Goal: Information Seeking & Learning: Learn about a topic

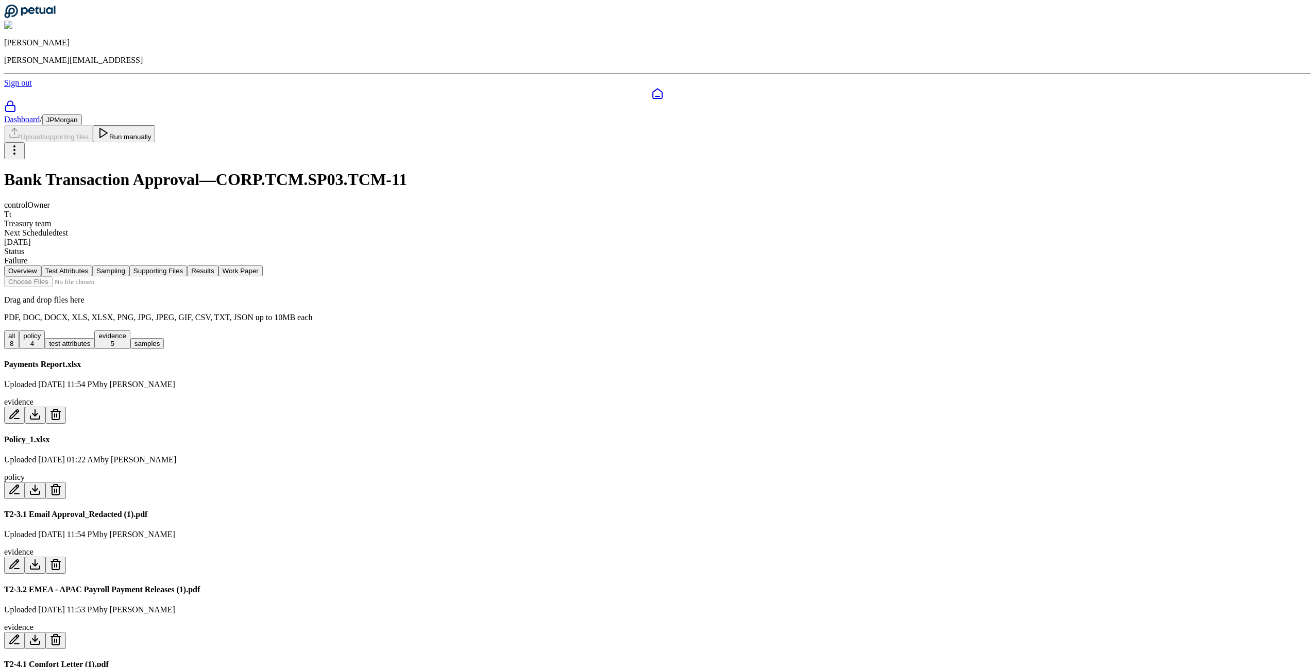
click at [218, 265] on button "Results" at bounding box center [202, 270] width 31 height 11
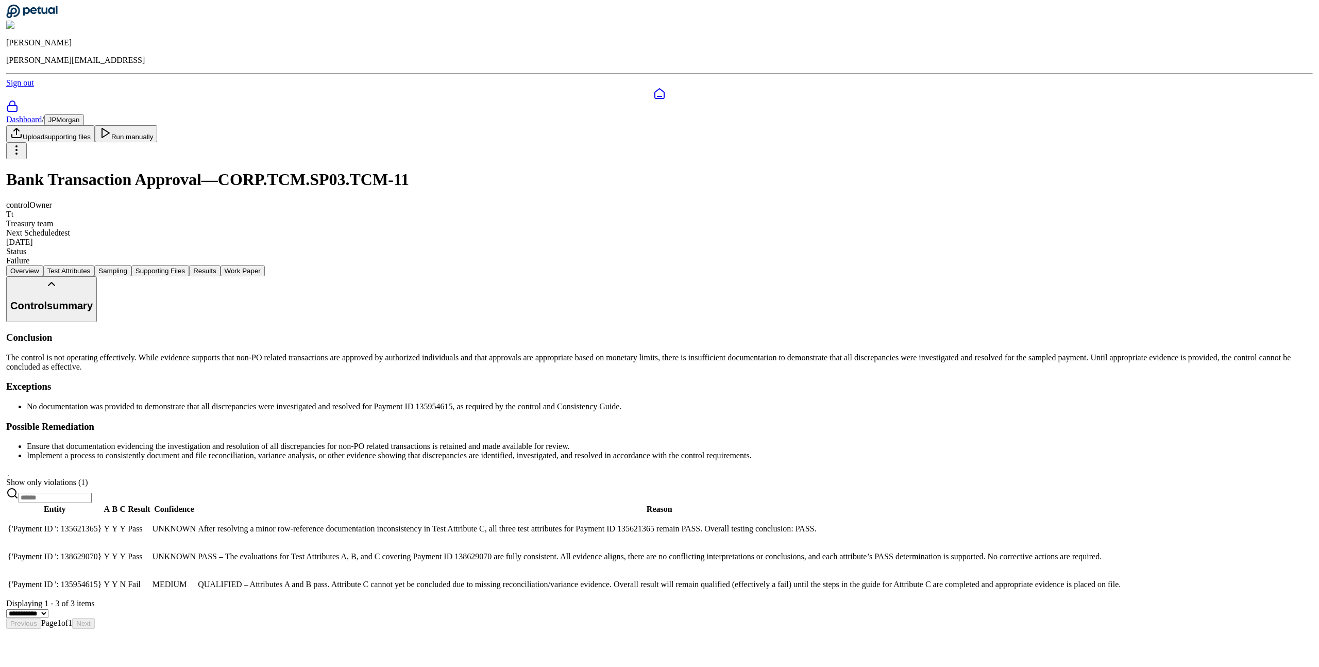
scroll to position [18, 0]
click at [794, 533] on p "After resolving a minor row-reference documentation inconsistency in Test Attri…" at bounding box center [657, 528] width 923 height 9
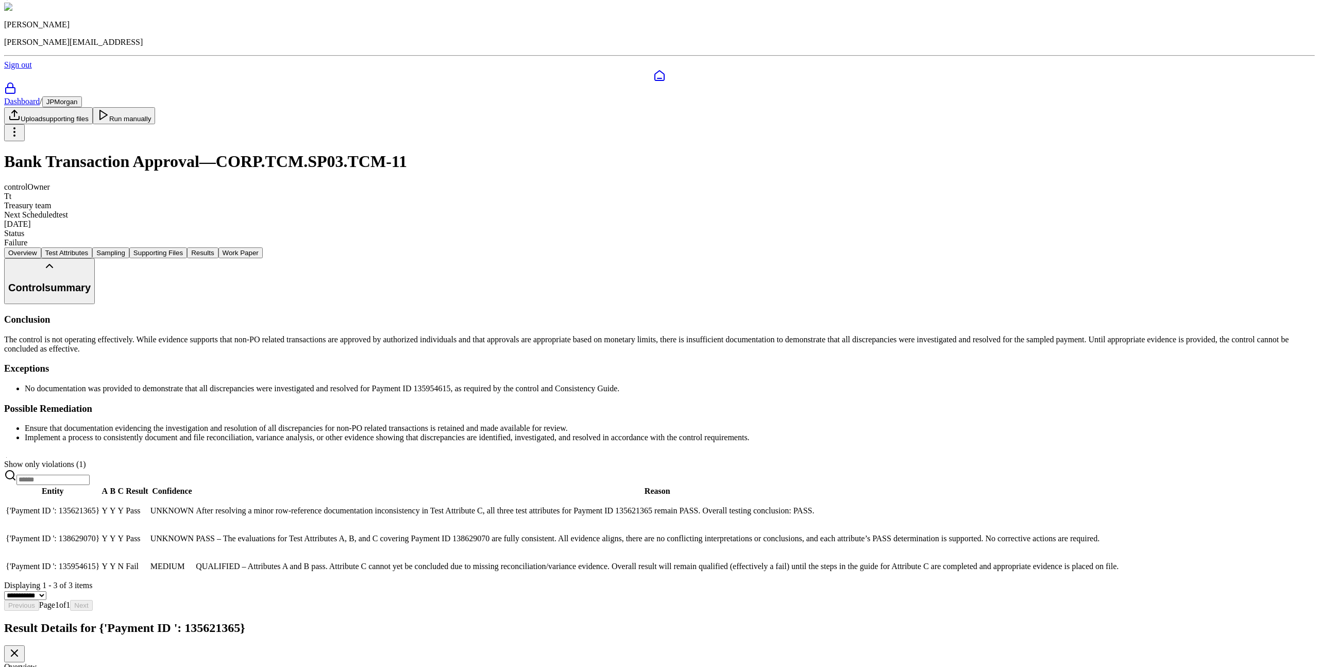
scroll to position [147, 0]
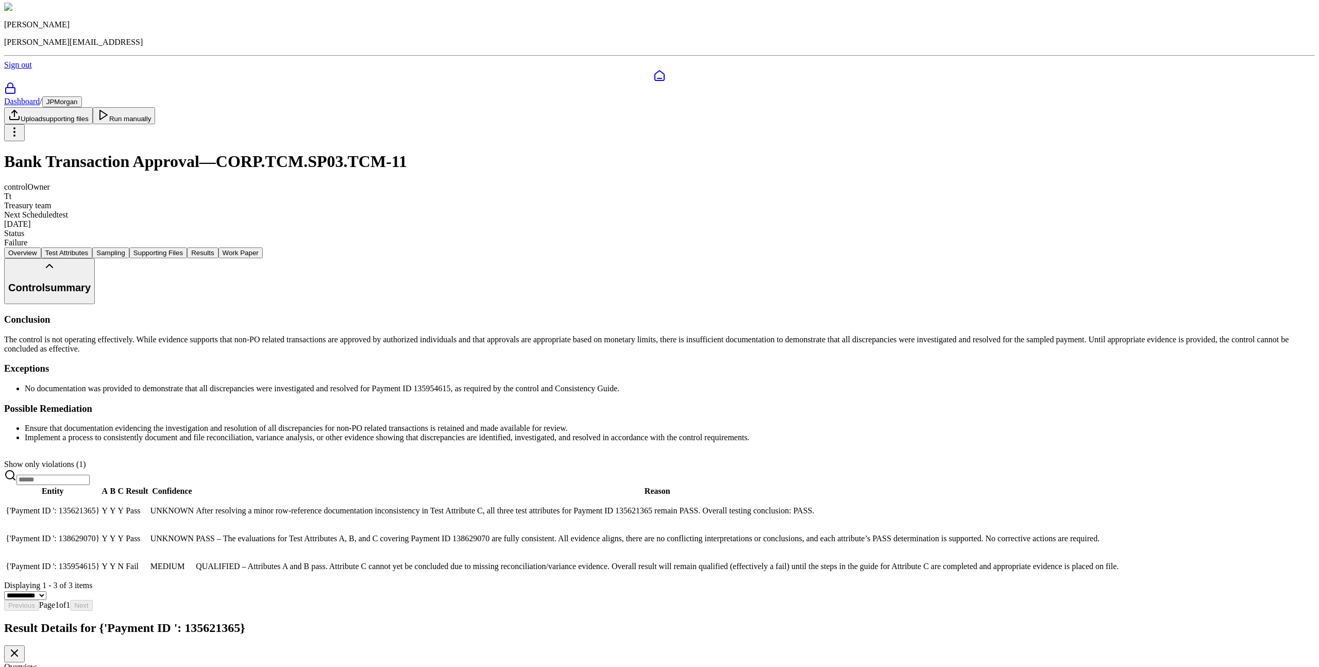
click at [67, 666] on div "Test Attribute A" at bounding box center [659, 675] width 1311 height 9
click at [65, 666] on div "Test Attribute A" at bounding box center [659, 675] width 1311 height 9
click at [63, 666] on div "Test Attribute A" at bounding box center [659, 675] width 1311 height 9
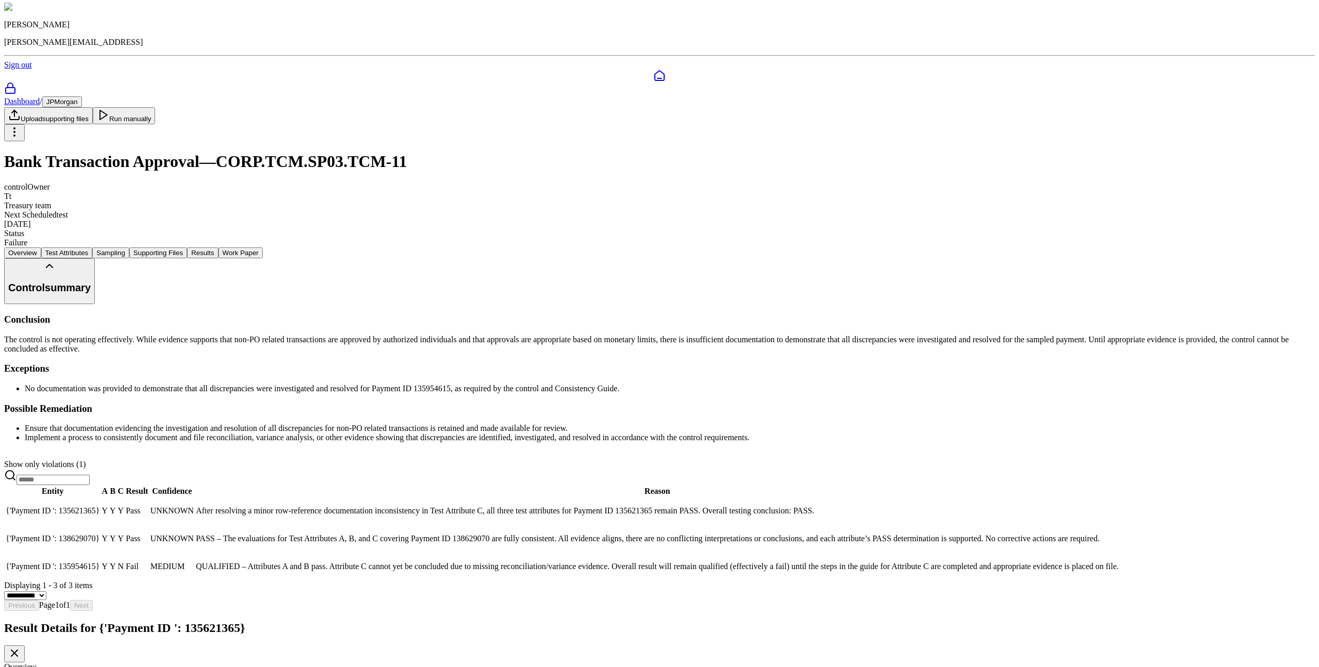
click at [62, 666] on div "Test Attribute A" at bounding box center [659, 675] width 1311 height 9
click at [41, 666] on div "Test Attribute A" at bounding box center [659, 675] width 1311 height 9
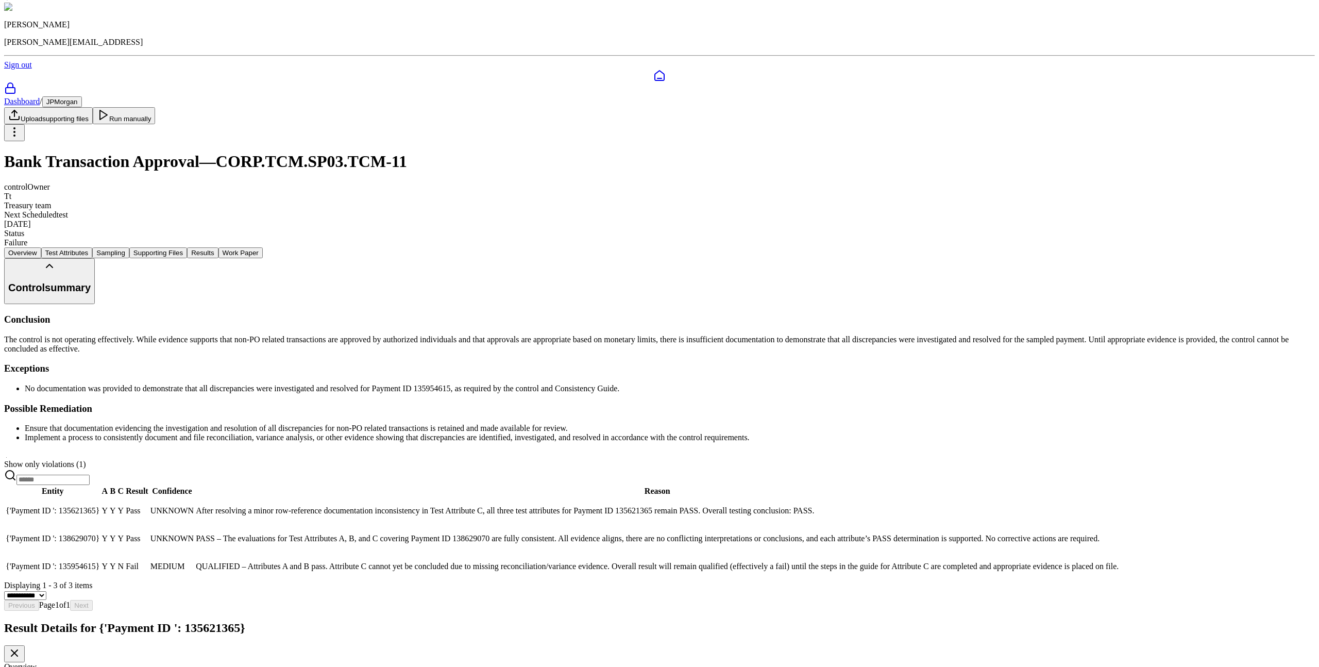
click at [43, 666] on div "Test Attribute A" at bounding box center [659, 675] width 1311 height 9
click at [51, 666] on div "Test Attribute A" at bounding box center [659, 675] width 1311 height 9
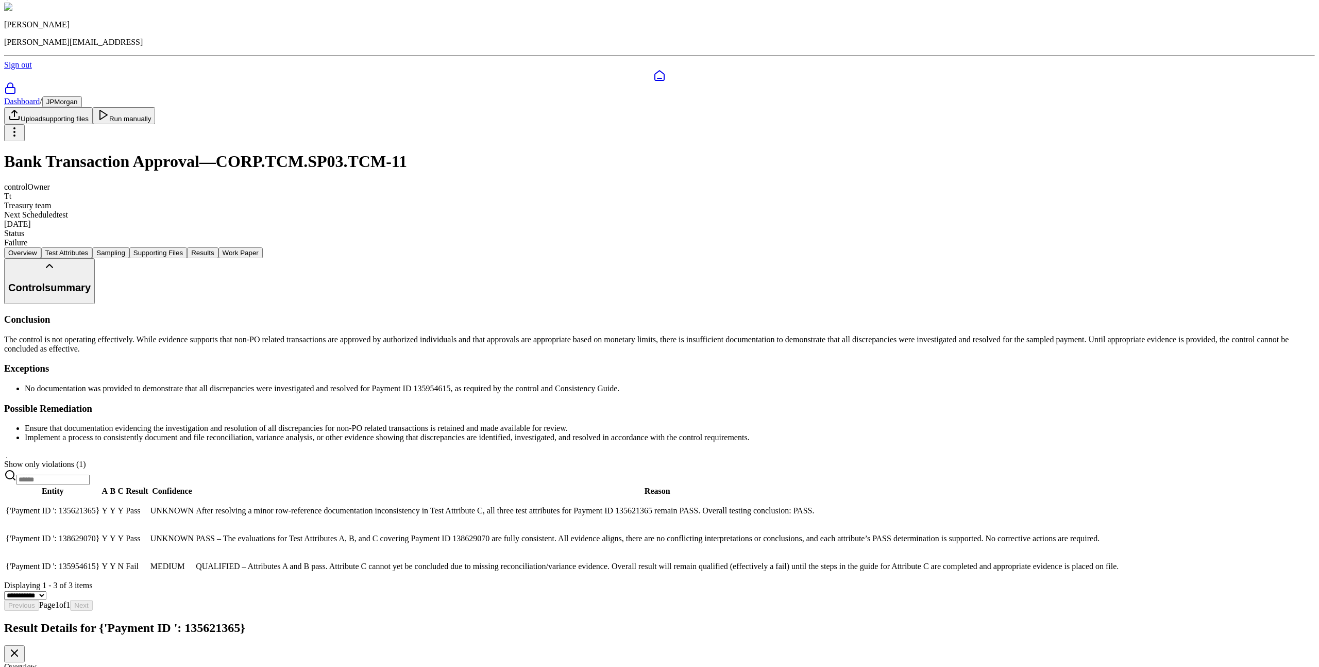
click at [48, 666] on div "Test Attribute A" at bounding box center [659, 675] width 1311 height 9
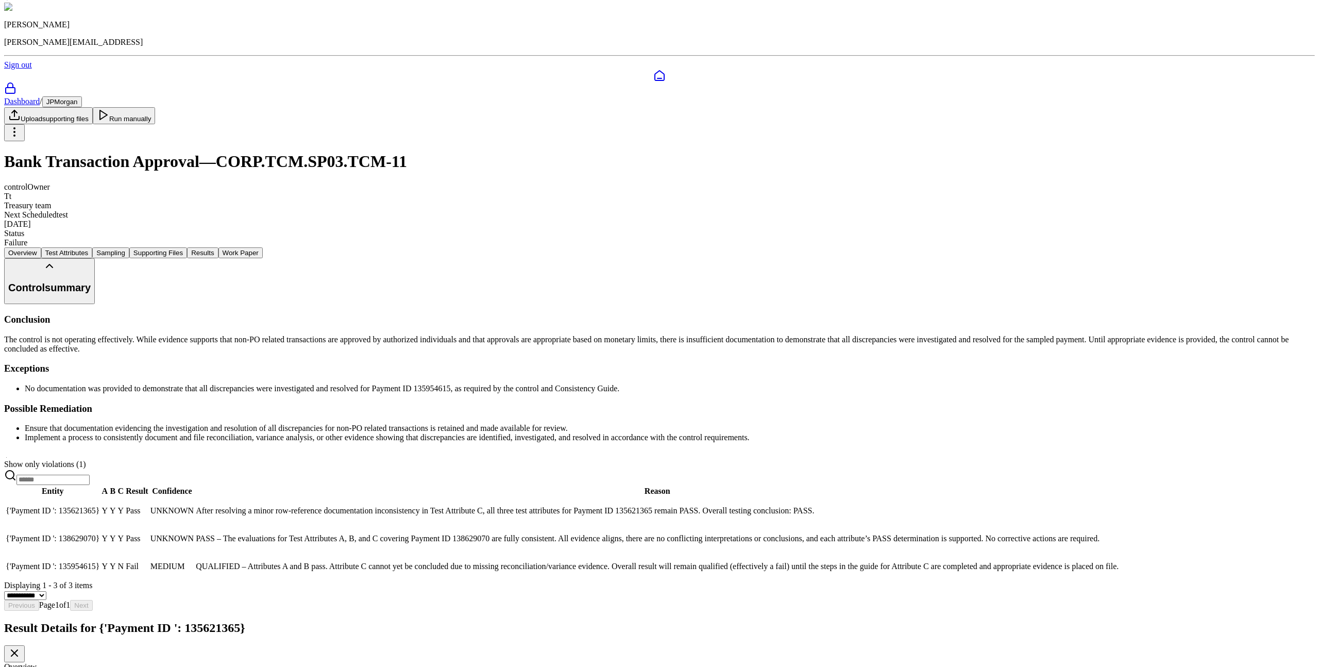
click at [21, 647] on icon at bounding box center [14, 653] width 12 height 12
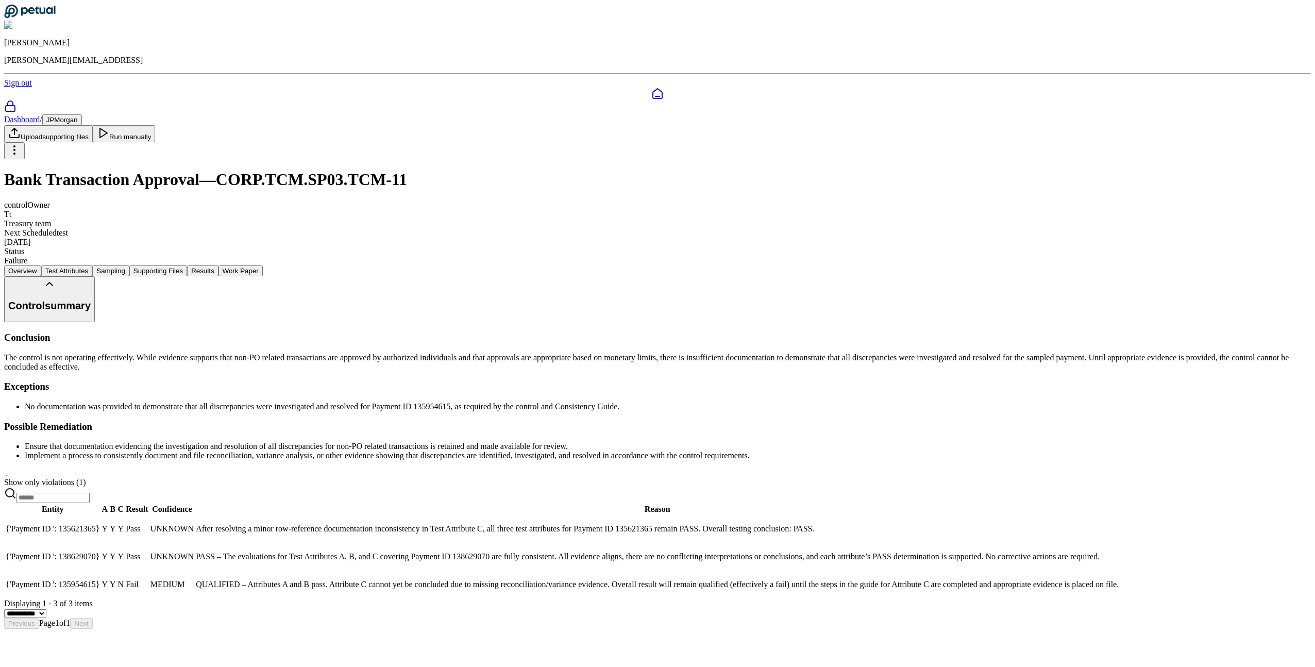
click at [99, 559] on span "{'Payment ID ': 138629070}" at bounding box center [53, 556] width 94 height 9
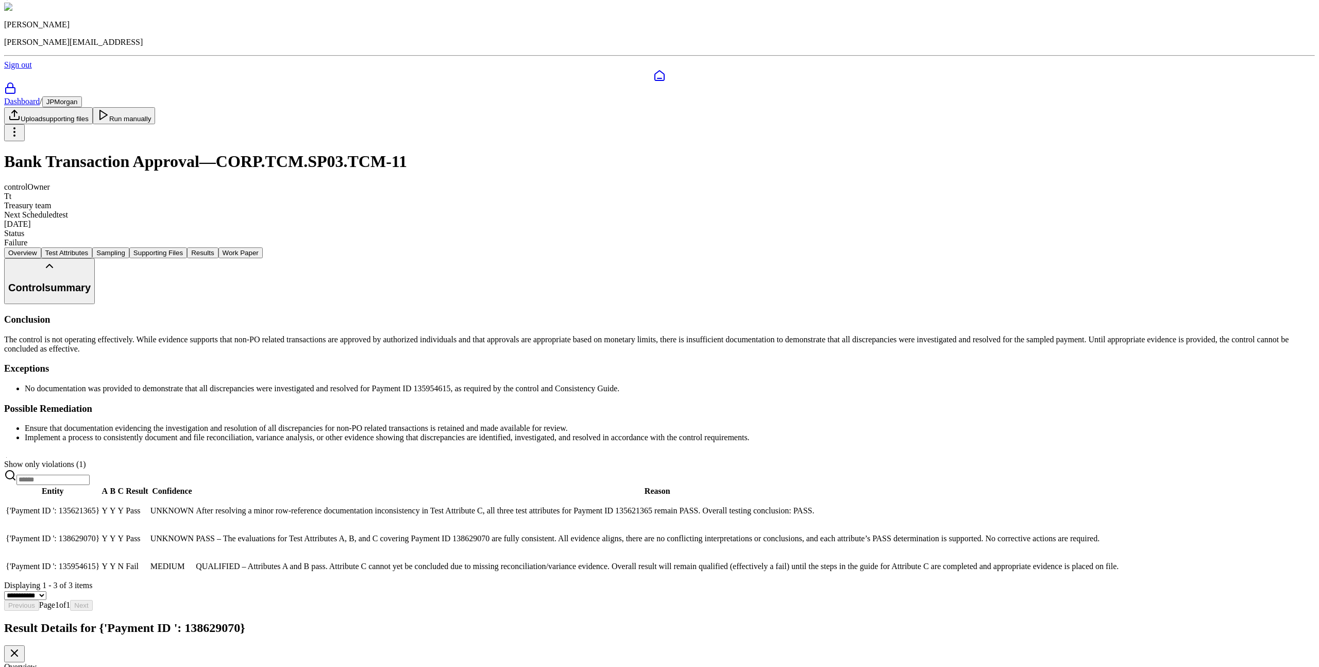
click at [56, 666] on div "Test Attribute A" at bounding box center [659, 675] width 1311 height 9
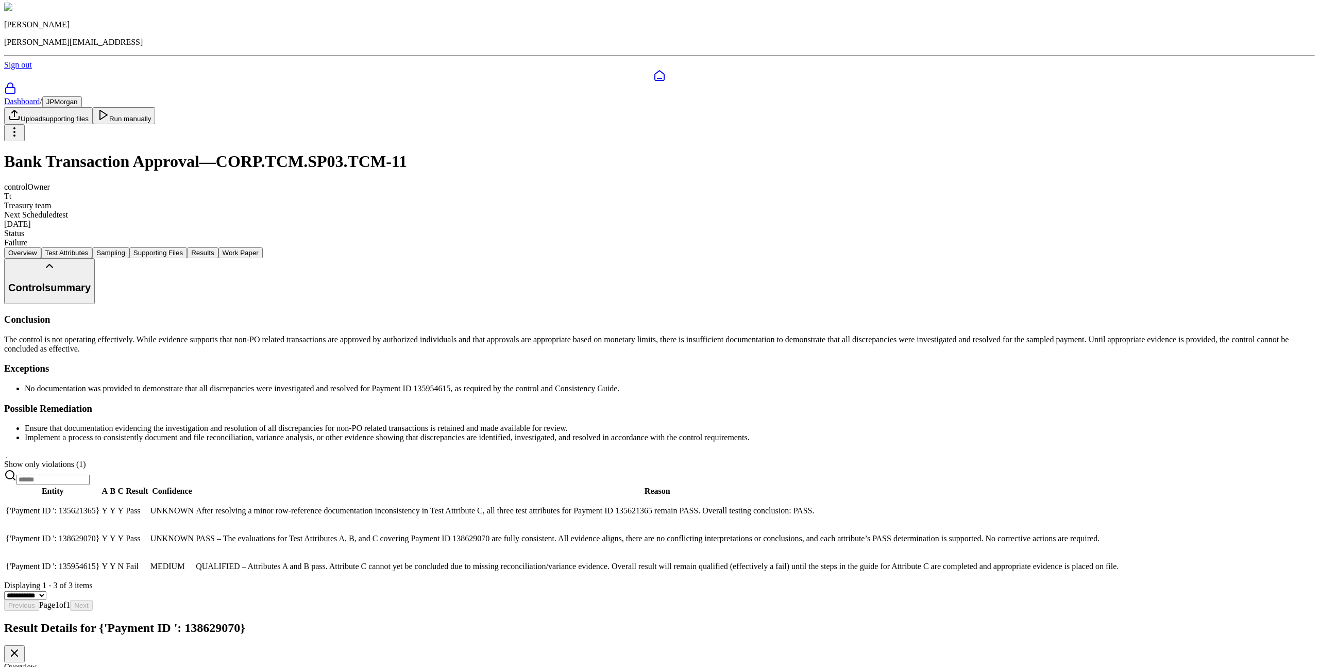
click at [52, 666] on div "Test Attribute A" at bounding box center [659, 675] width 1311 height 9
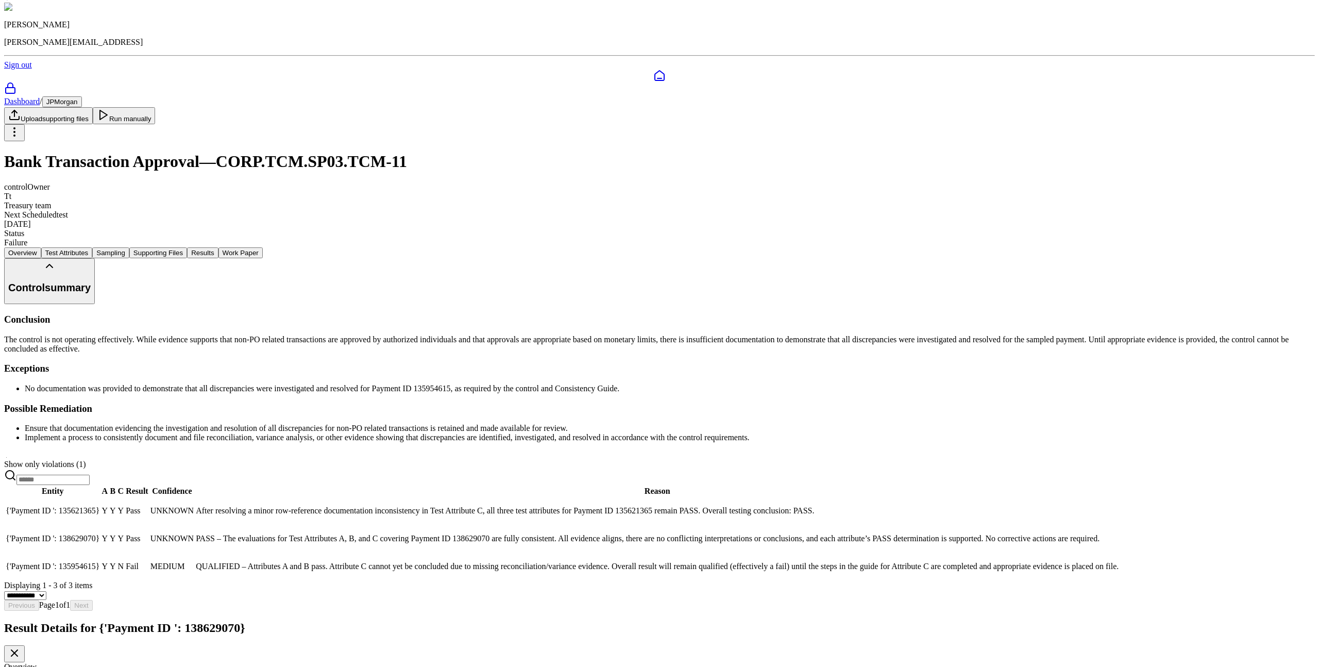
click at [46, 666] on div "Test Attribute A" at bounding box center [659, 675] width 1311 height 9
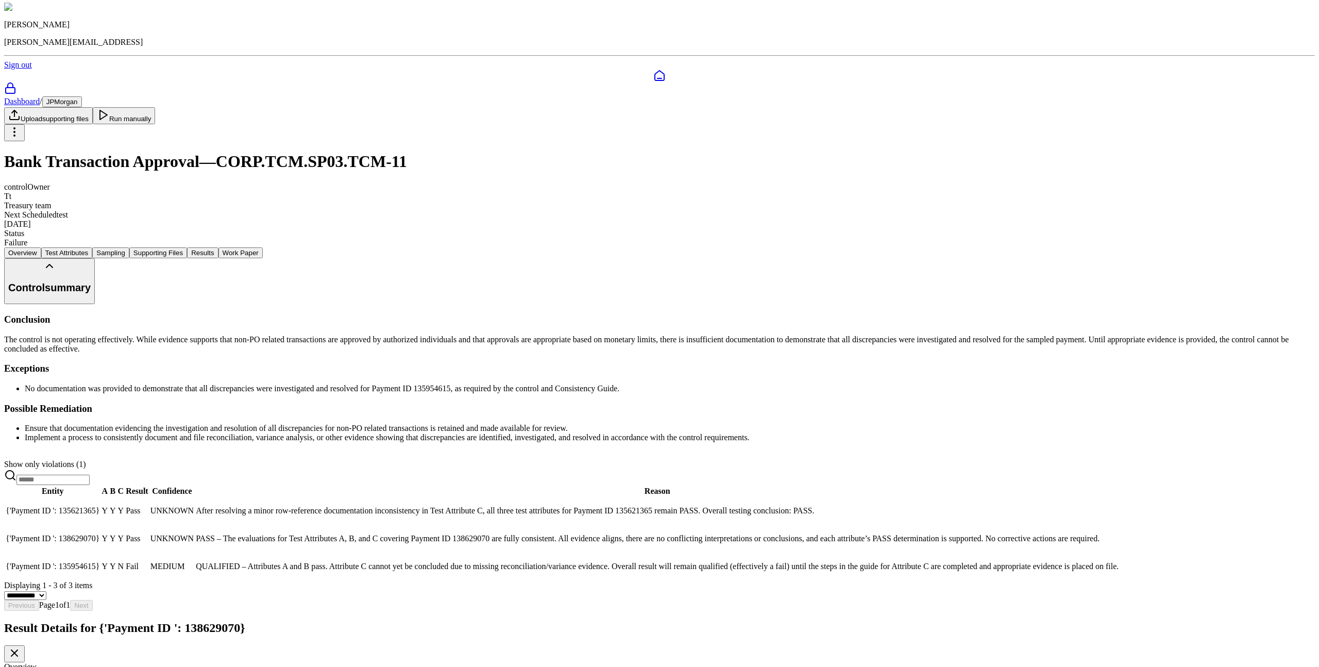
click at [61, 666] on div "Test Attribute A" at bounding box center [659, 675] width 1311 height 9
click at [52, 662] on div "Overview" at bounding box center [659, 666] width 1311 height 9
click at [52, 666] on div "Test Attribute A" at bounding box center [659, 675] width 1311 height 9
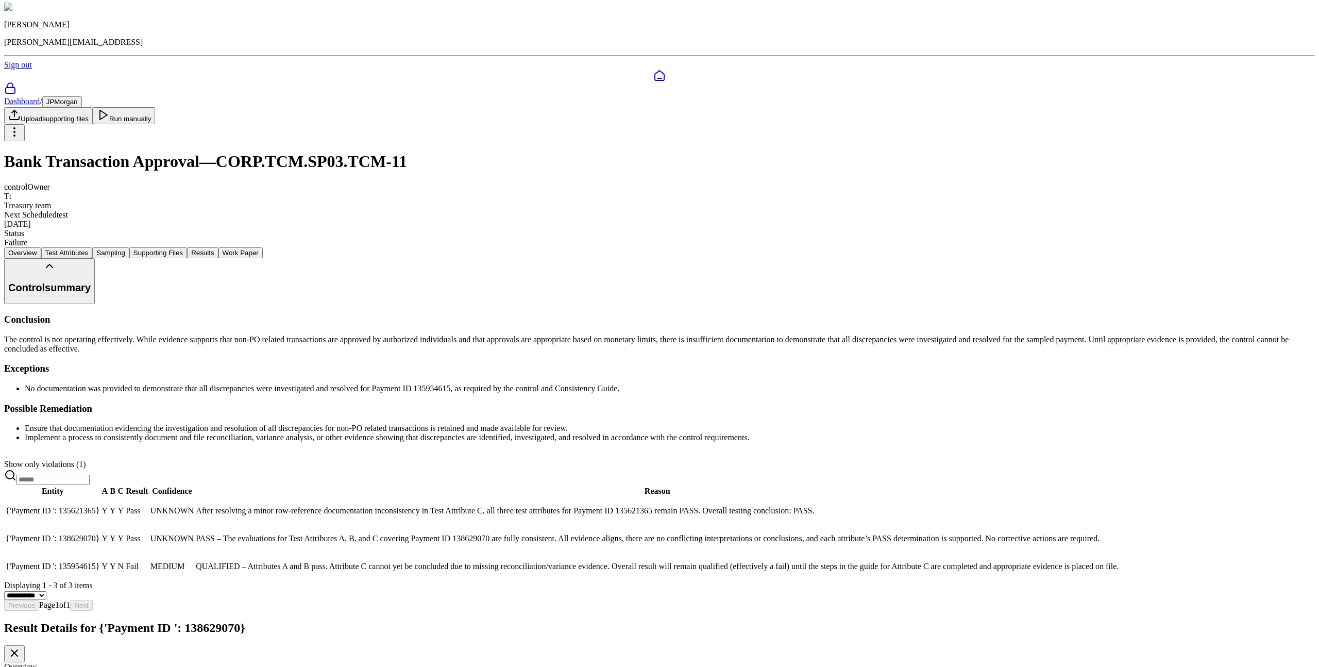
click at [1309, 621] on div "Result Details for {'Payment ID ': 138629070}" at bounding box center [659, 641] width 1311 height 41
click at [21, 647] on icon at bounding box center [14, 653] width 12 height 12
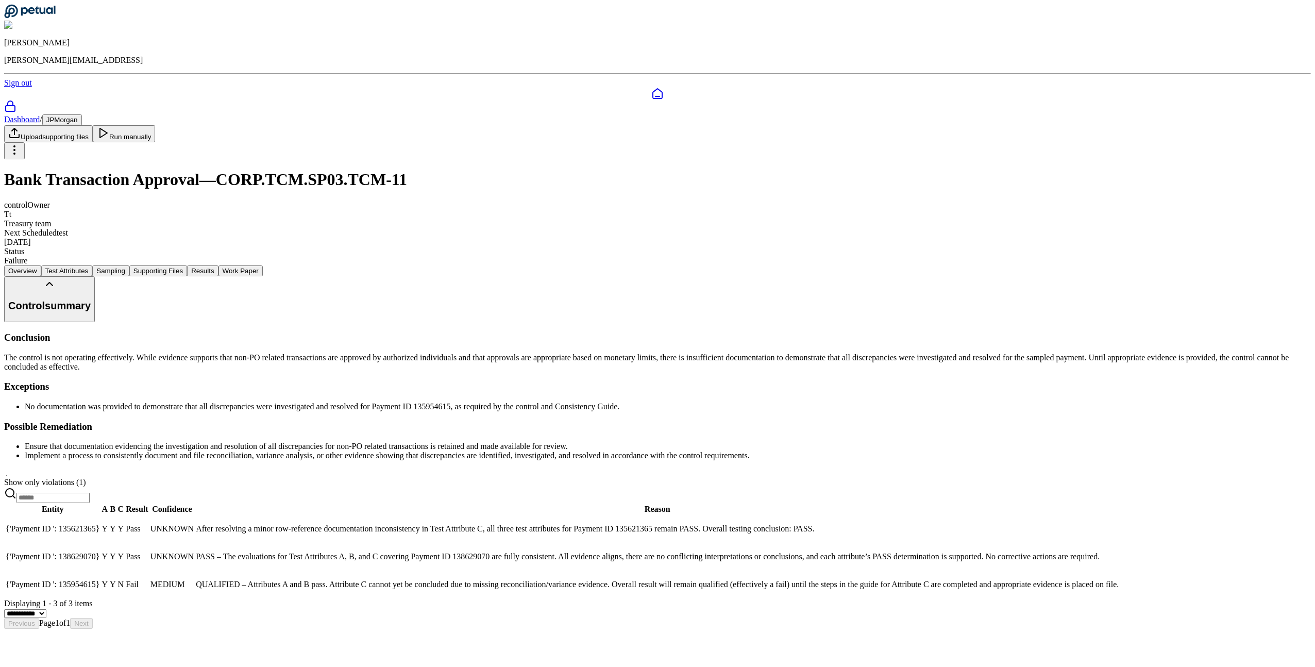
click at [99, 533] on span "{'Payment ID ': 135621365}" at bounding box center [53, 528] width 94 height 9
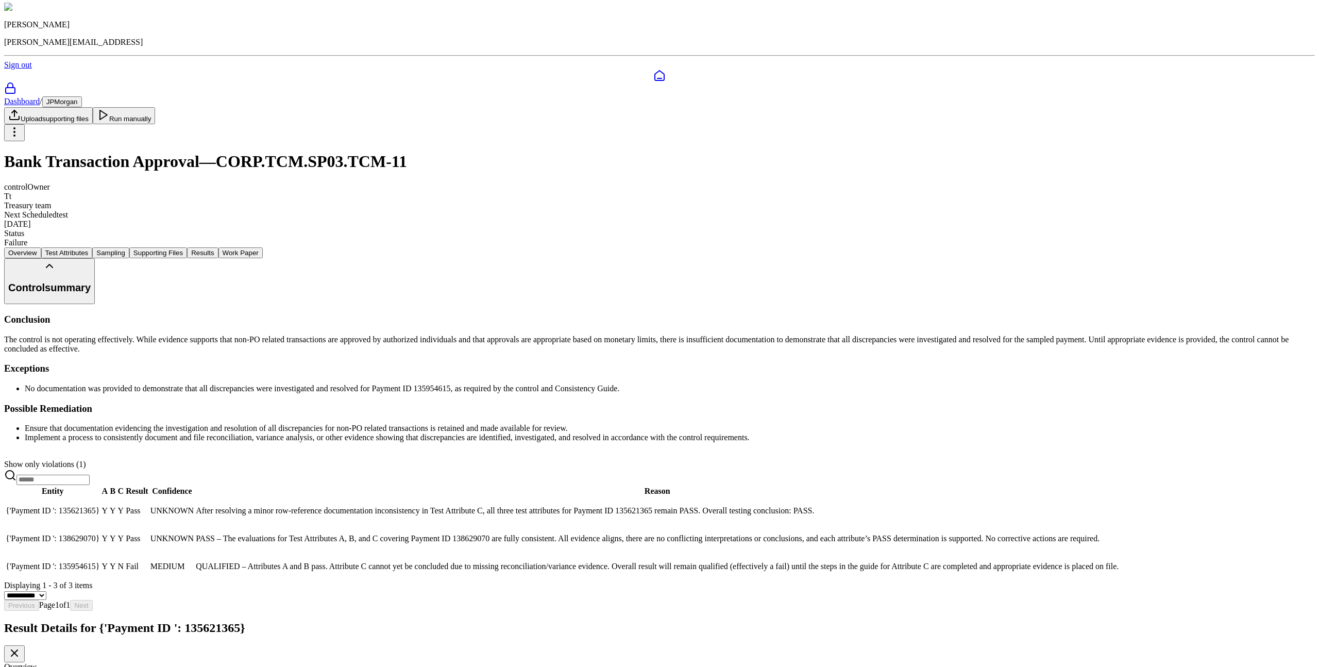
click at [26, 666] on div "Test Attribute A" at bounding box center [659, 675] width 1311 height 9
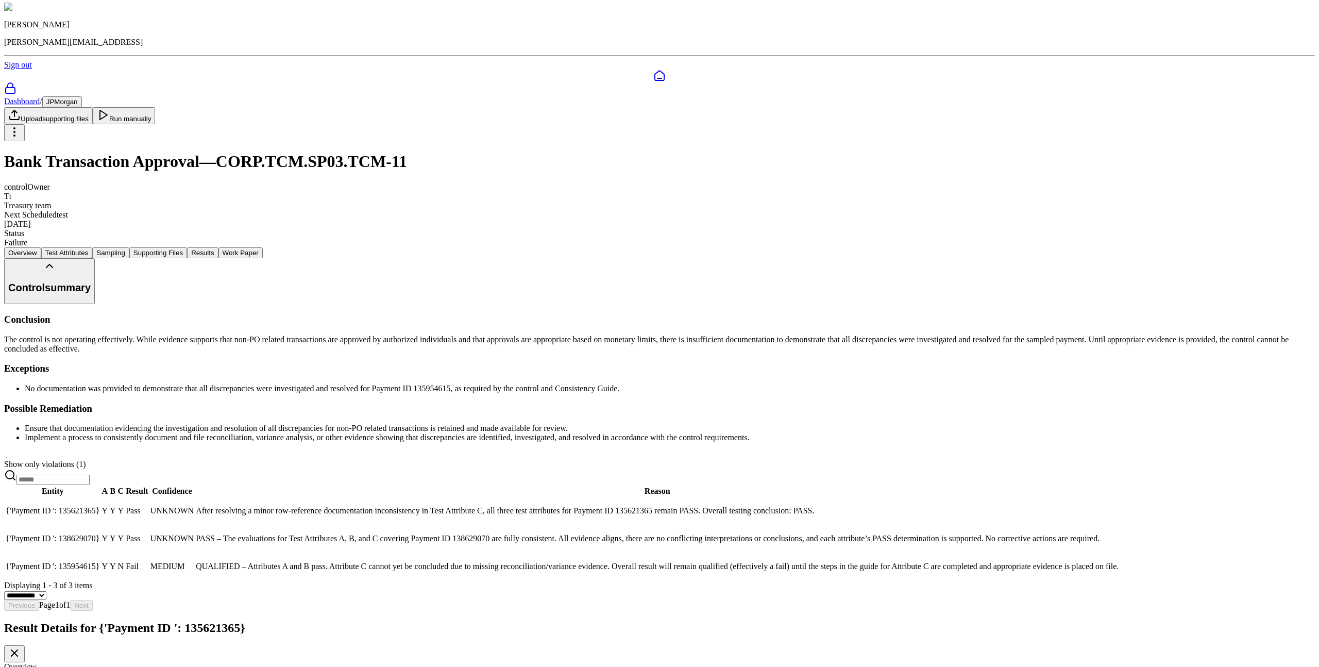
click at [70, 666] on div "Test Attribute A" at bounding box center [659, 675] width 1311 height 9
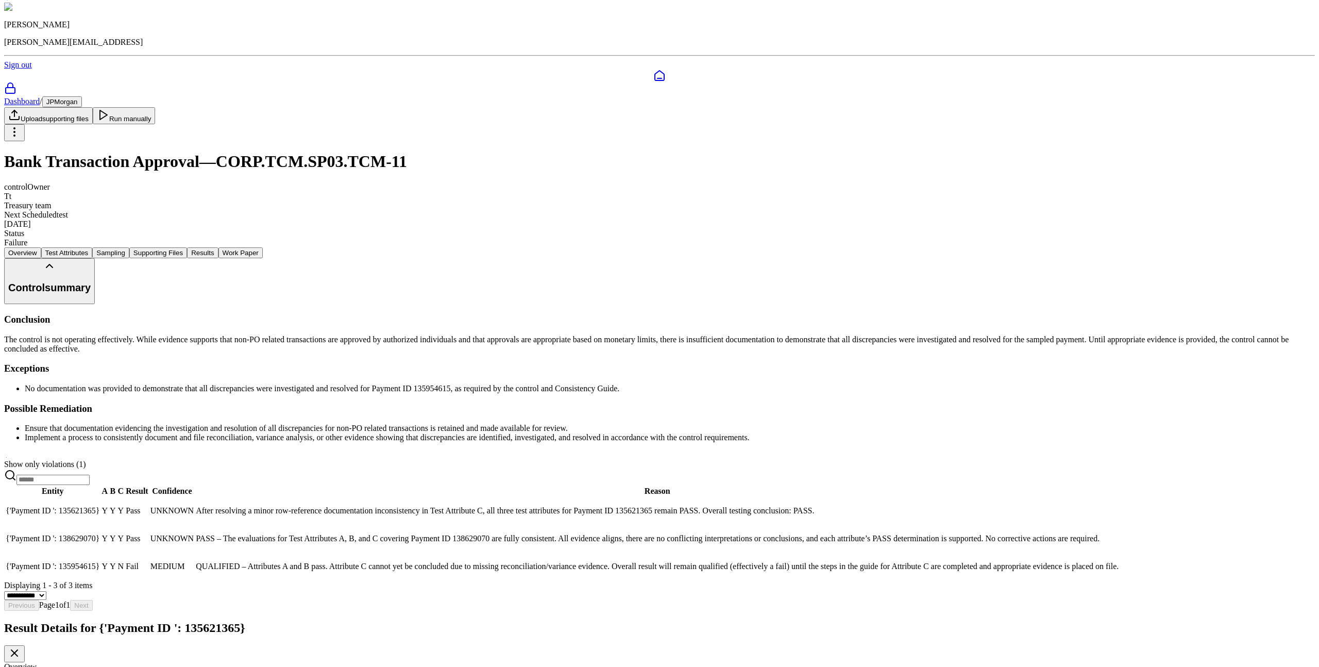
click at [44, 666] on div "Test Attribute A" at bounding box center [659, 675] width 1311 height 9
click at [18, 650] on icon at bounding box center [14, 653] width 6 height 6
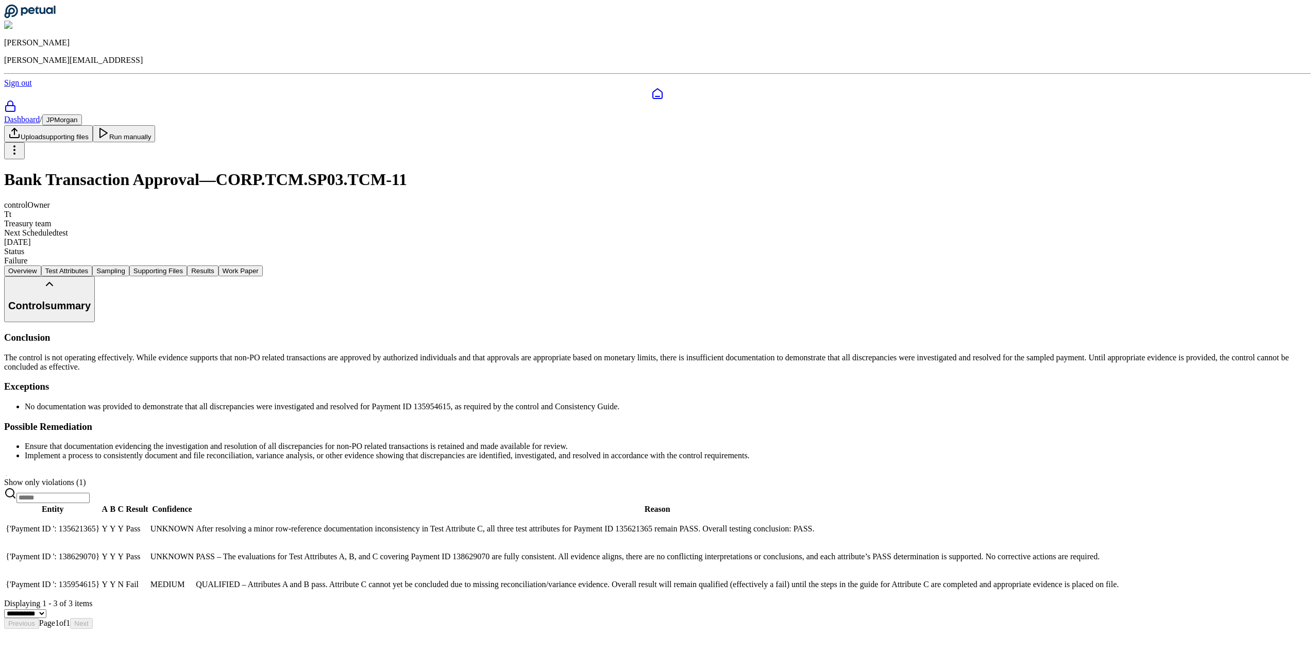
click at [100, 535] on td "{'Payment ID ': 135621365}" at bounding box center [52, 528] width 95 height 27
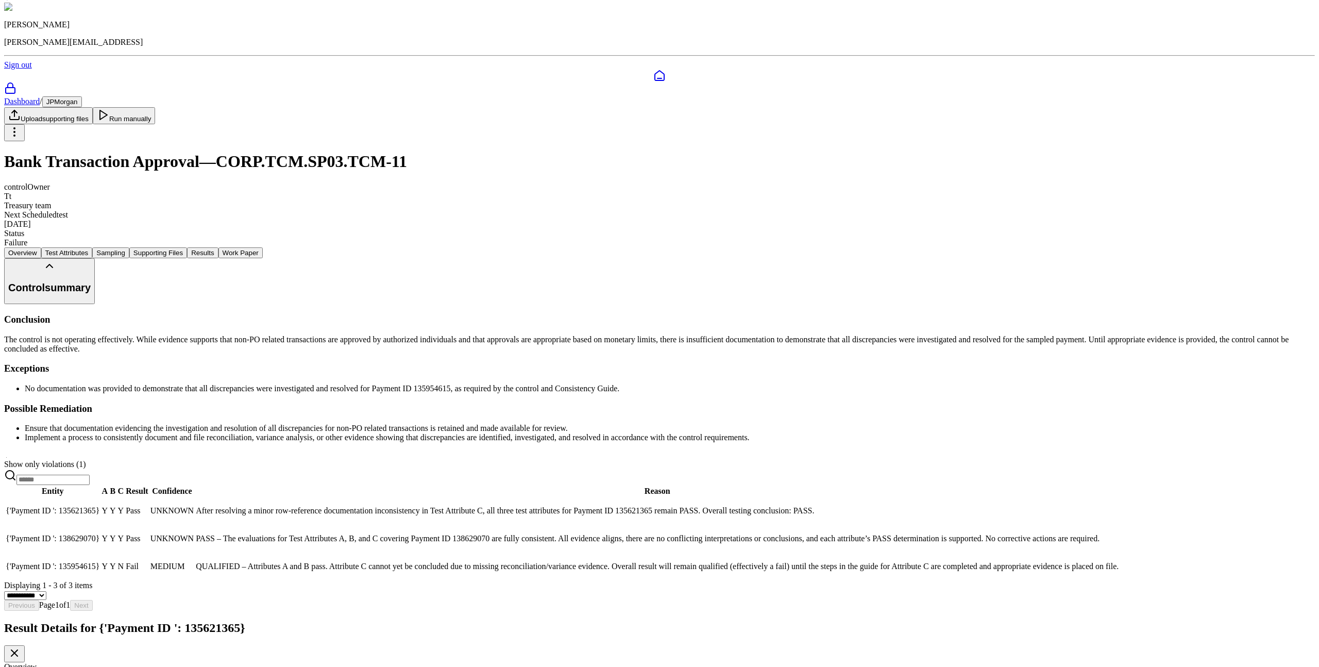
click at [24, 666] on div "Test Attribute A" at bounding box center [659, 675] width 1311 height 9
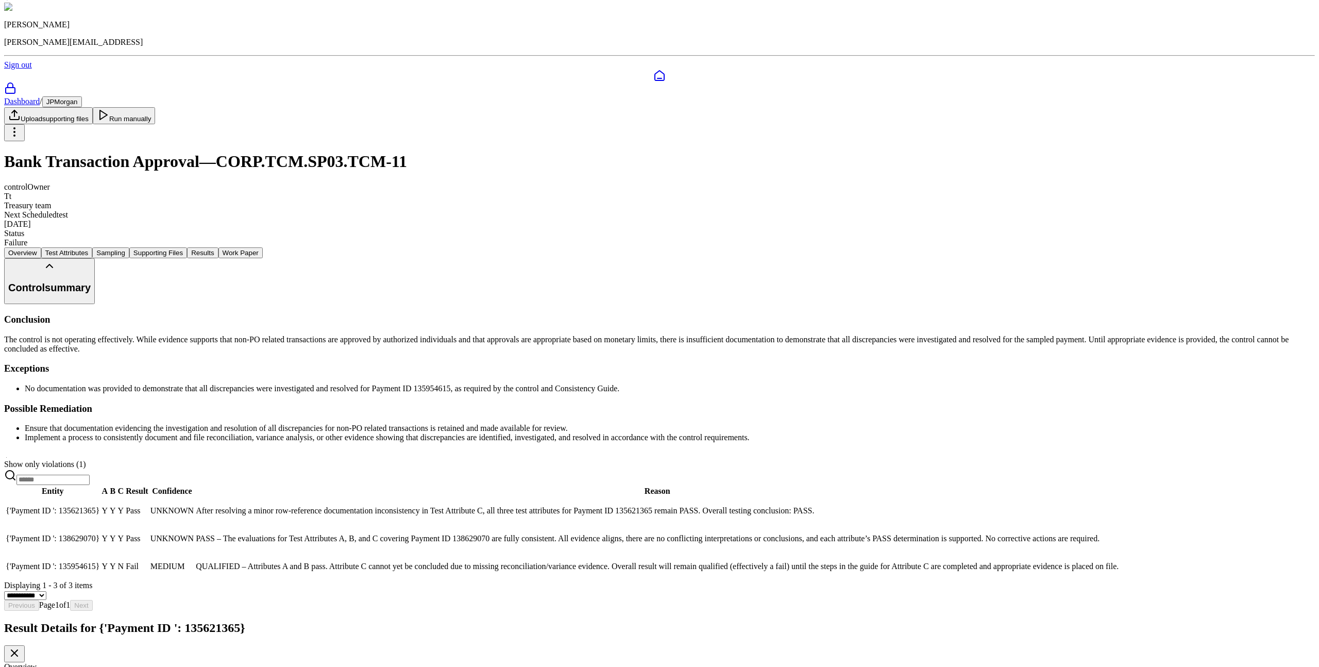
drag, startPoint x: 390, startPoint y: 310, endPoint x: 399, endPoint y: 307, distance: 8.8
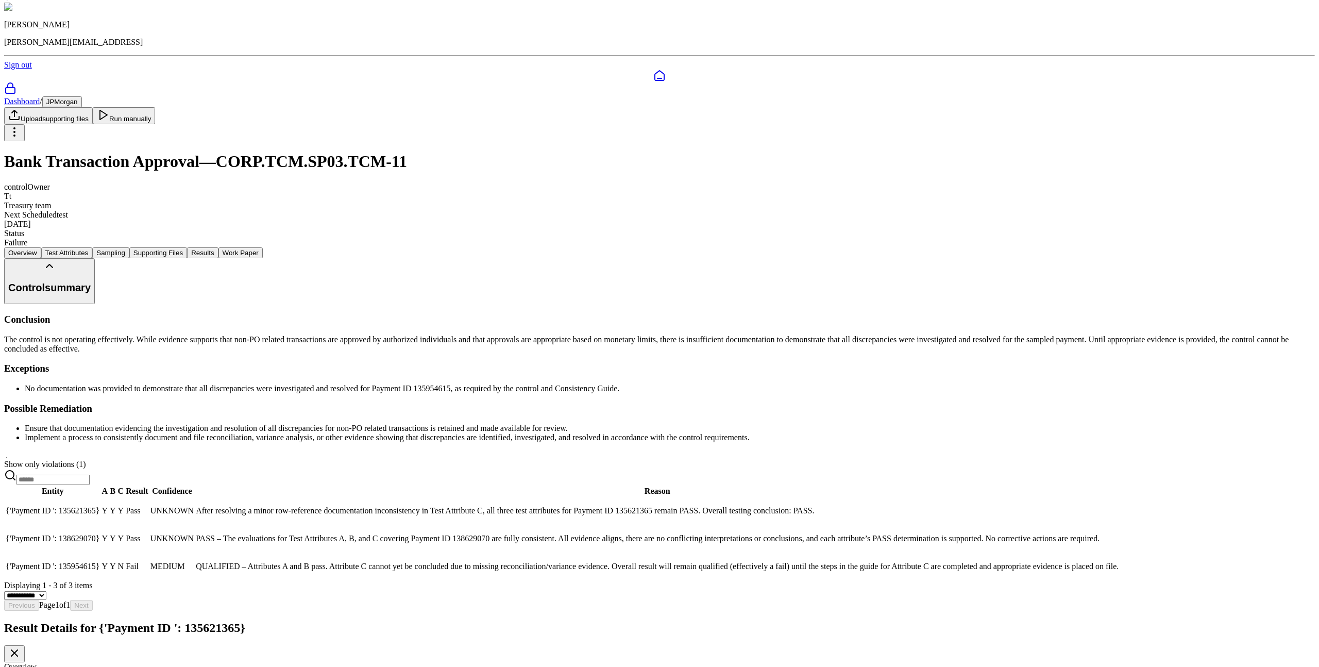
click at [54, 666] on div "Test Attribute A" at bounding box center [659, 675] width 1311 height 9
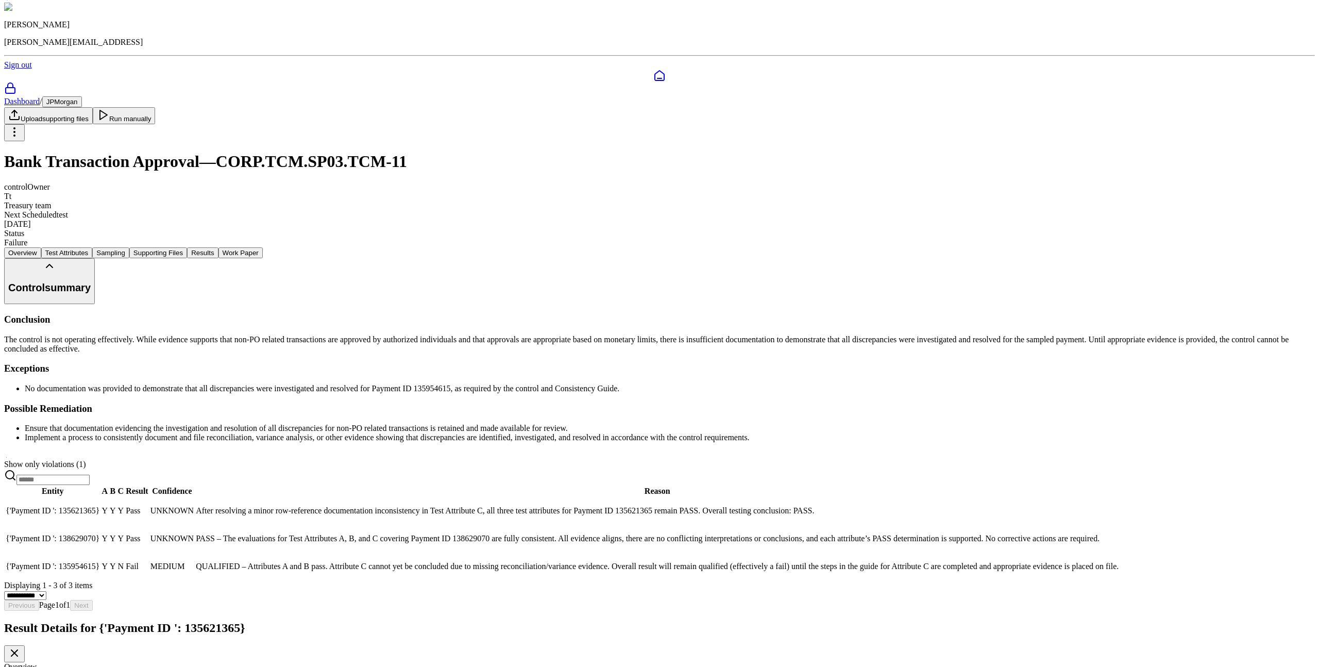
click at [42, 666] on div "Test Attribute A" at bounding box center [659, 675] width 1311 height 9
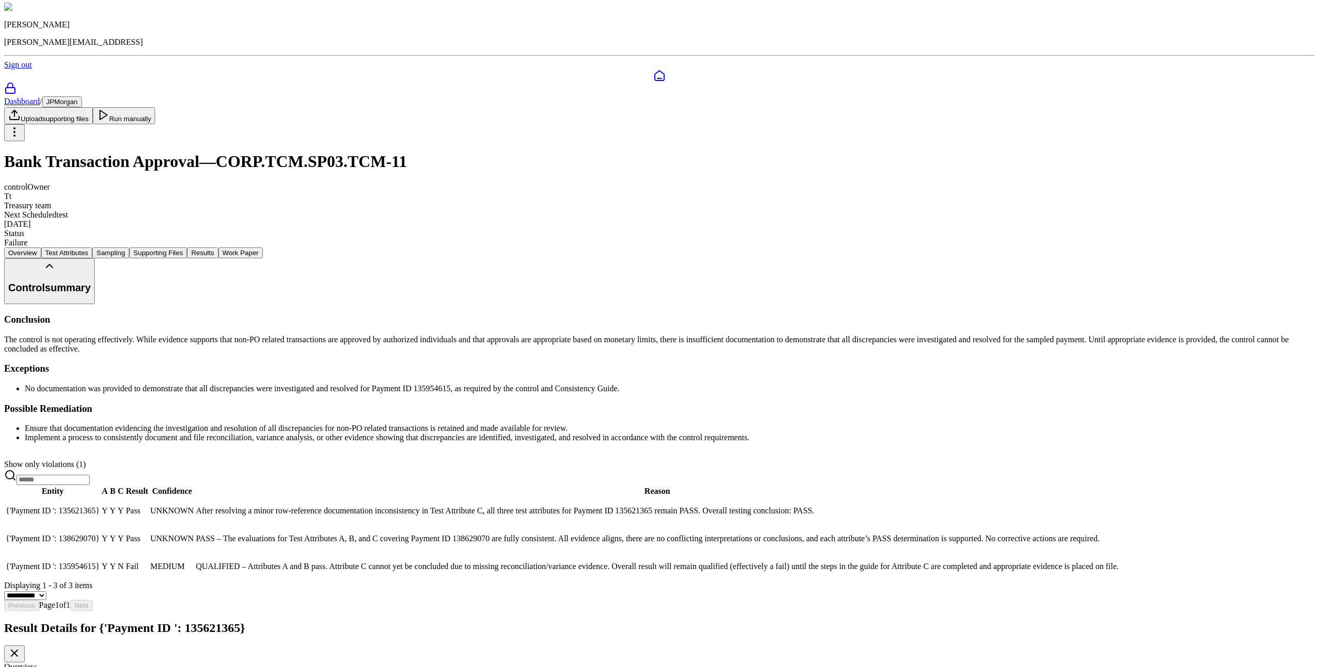
click at [21, 647] on icon at bounding box center [14, 653] width 12 height 12
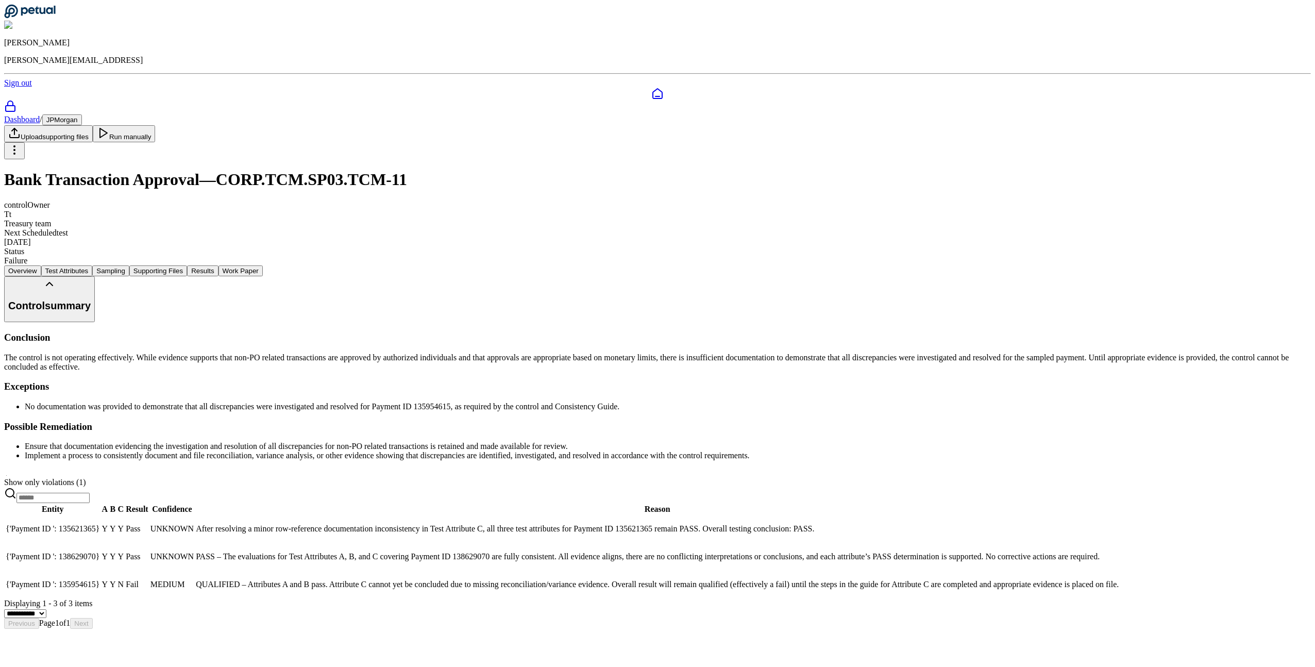
click at [129, 265] on button "Sampling" at bounding box center [110, 270] width 37 height 11
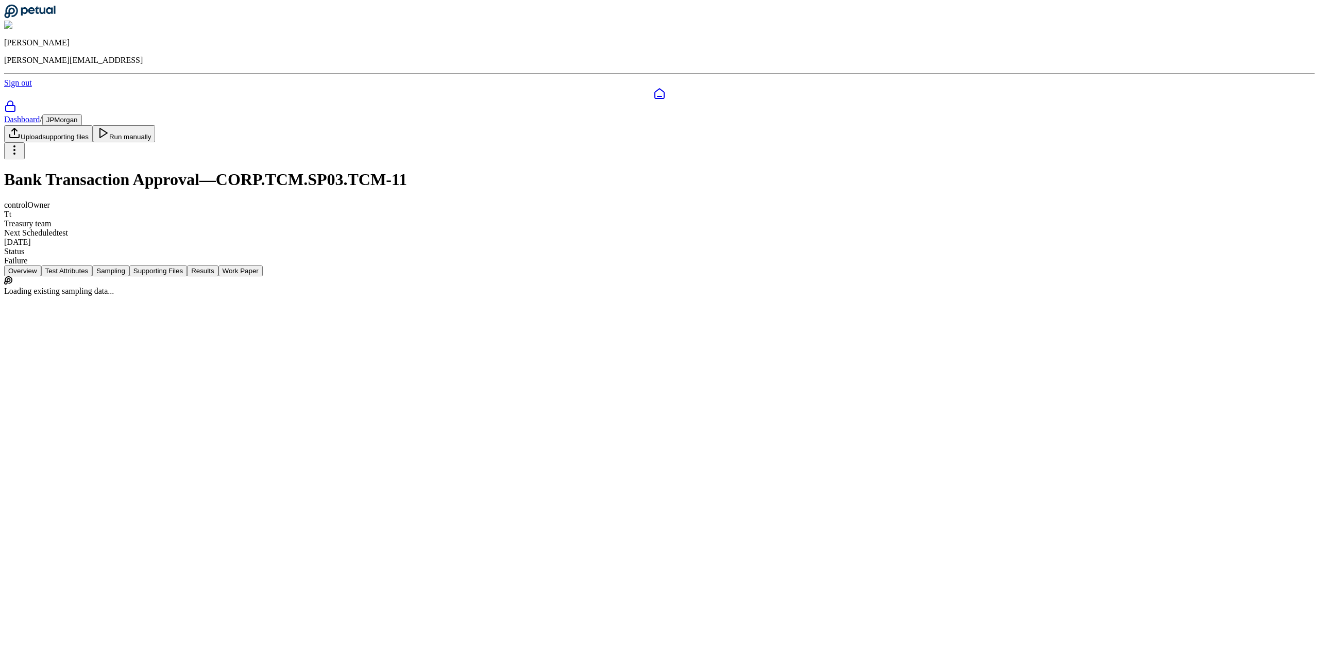
click at [187, 265] on button "Supporting Files" at bounding box center [158, 270] width 58 height 11
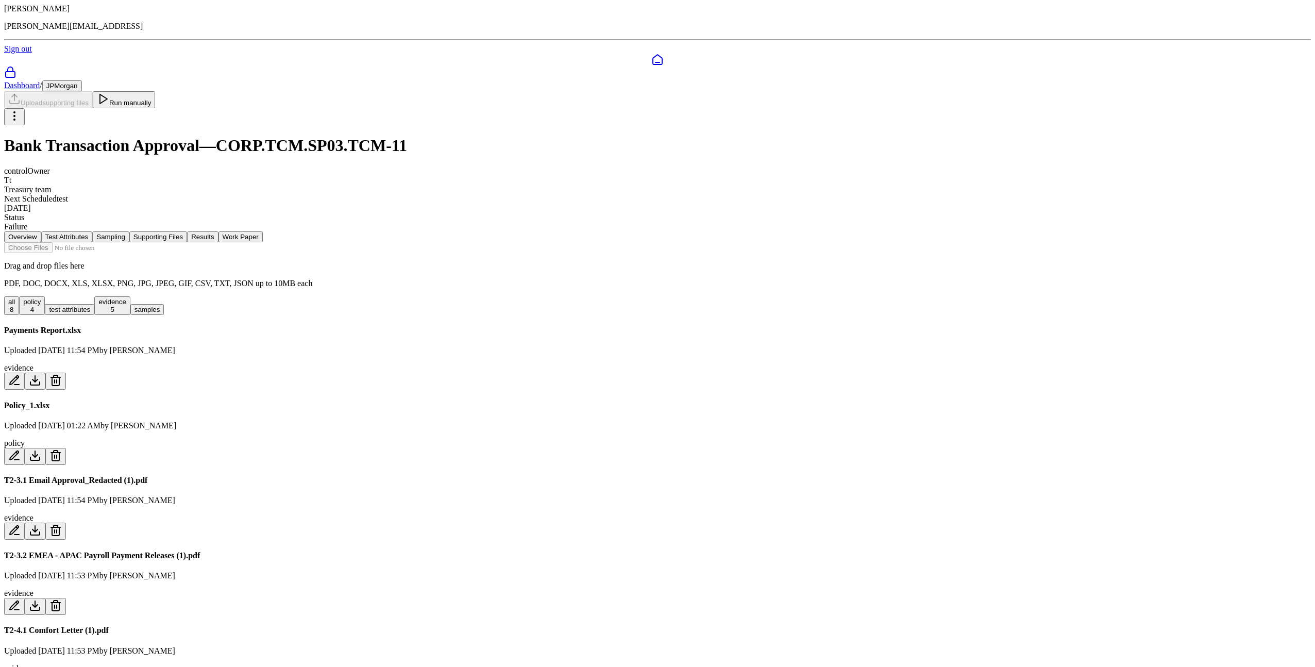
scroll to position [112, 0]
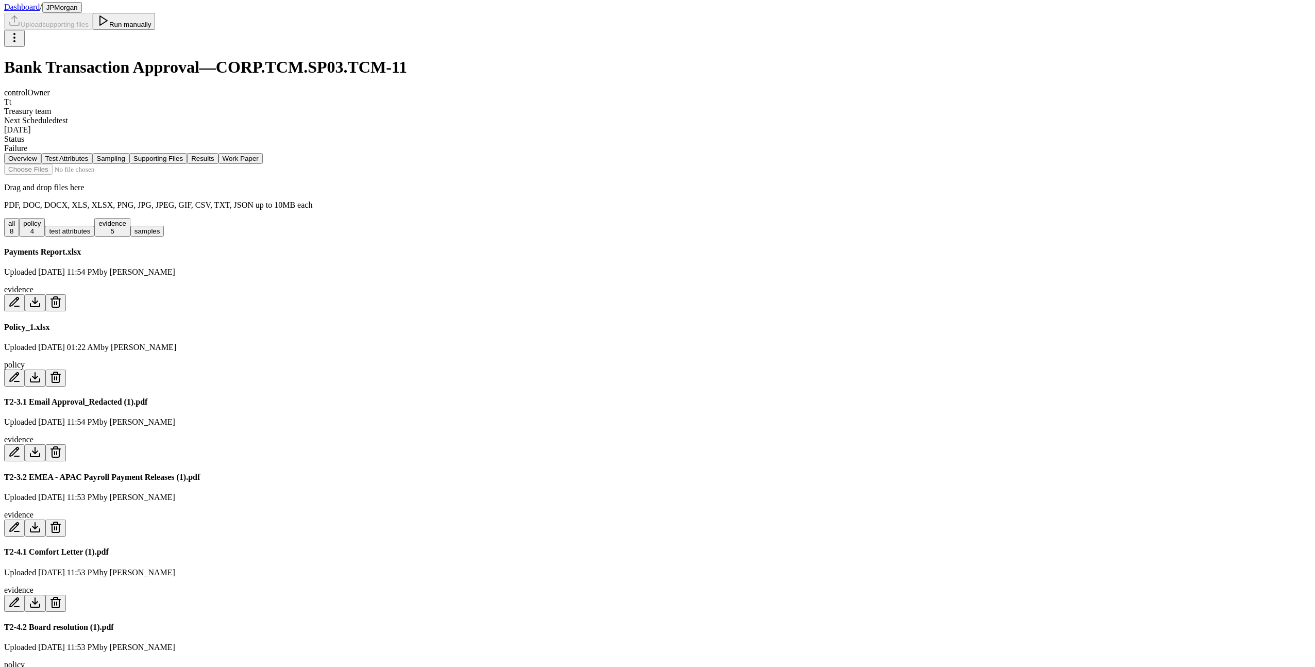
click at [218, 153] on button "Results" at bounding box center [202, 158] width 31 height 11
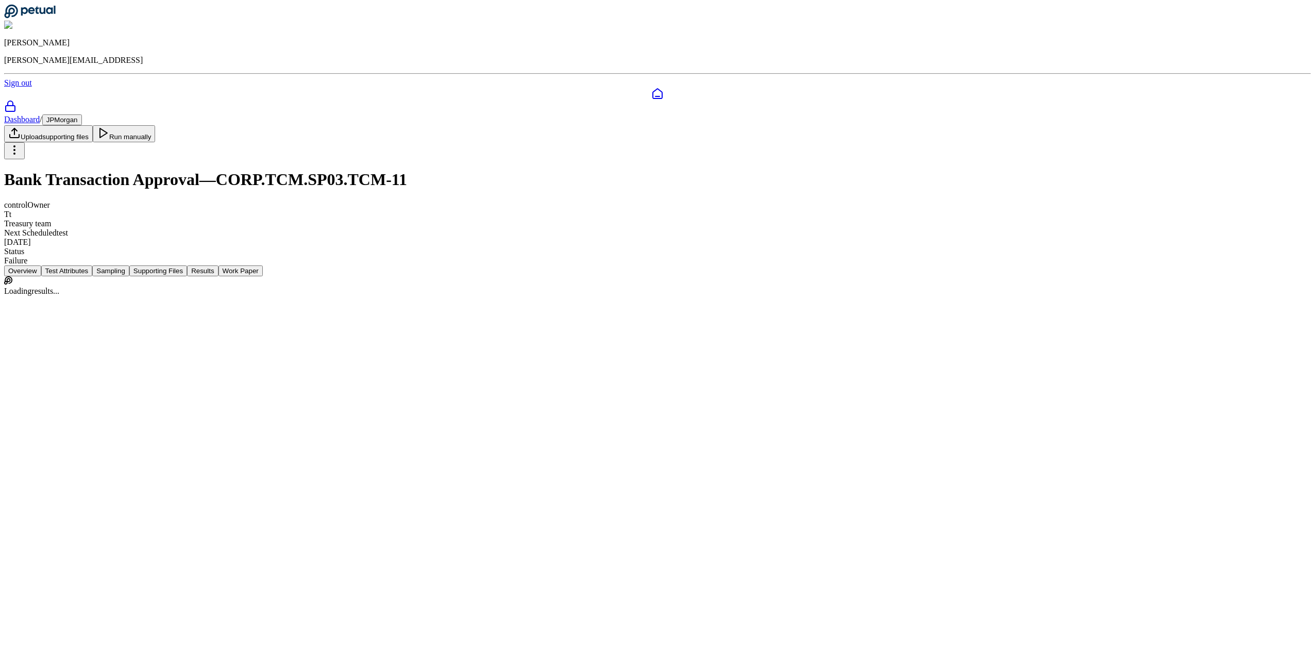
scroll to position [0, 0]
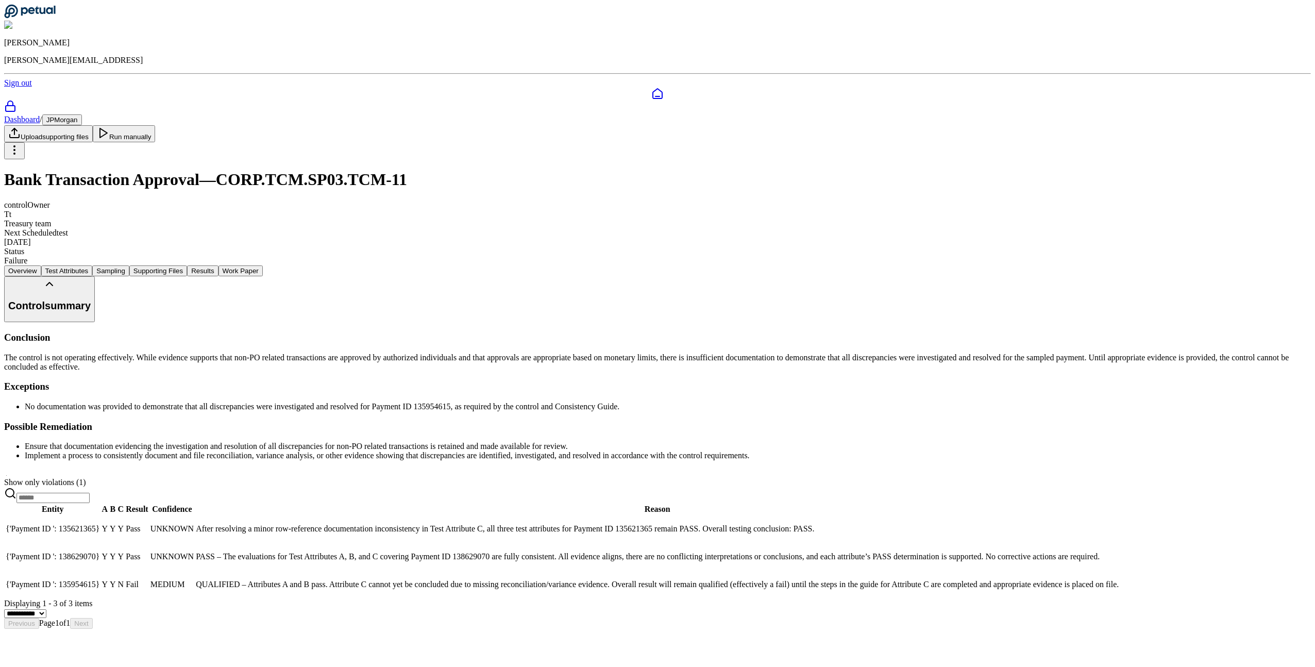
scroll to position [18, 0]
click at [100, 561] on td "{'Payment ID ': 138629070}" at bounding box center [52, 556] width 95 height 27
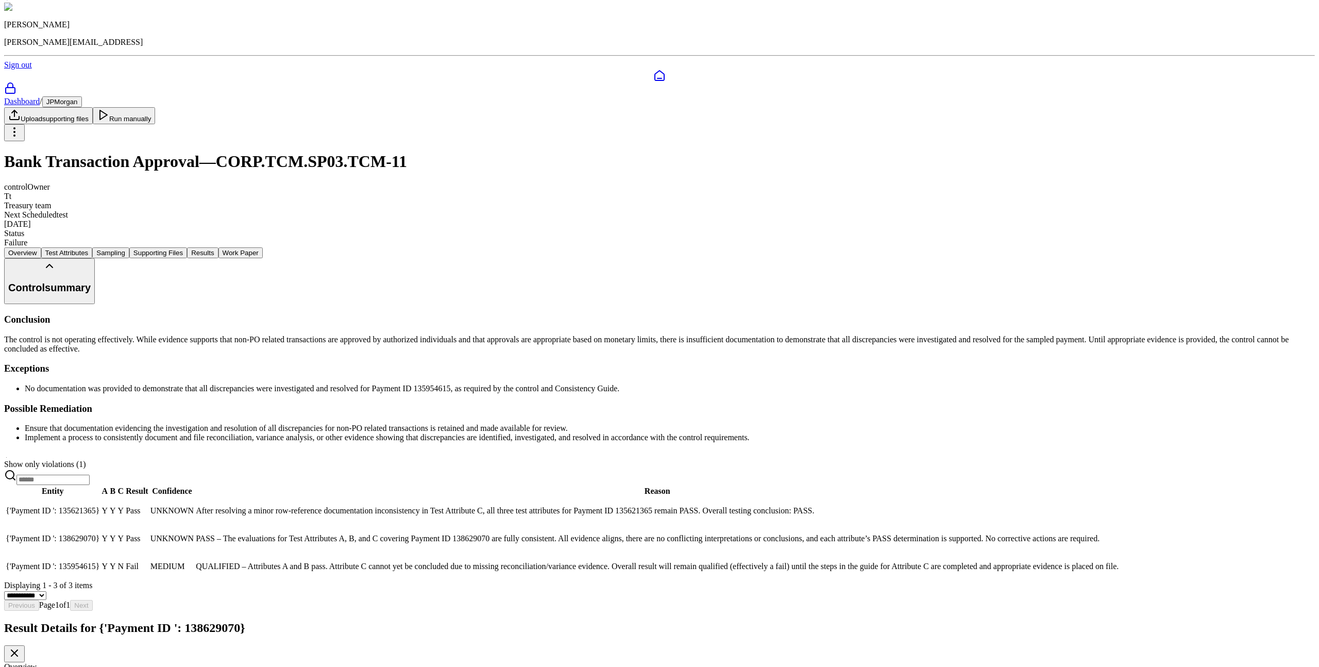
click at [60, 666] on div "Test Attribute A" at bounding box center [659, 675] width 1311 height 9
click at [29, 662] on div "Overview" at bounding box center [659, 666] width 1311 height 9
click at [49, 666] on div "Test Attribute A" at bounding box center [659, 675] width 1311 height 9
click at [55, 666] on div "Test Attribute A" at bounding box center [659, 675] width 1311 height 9
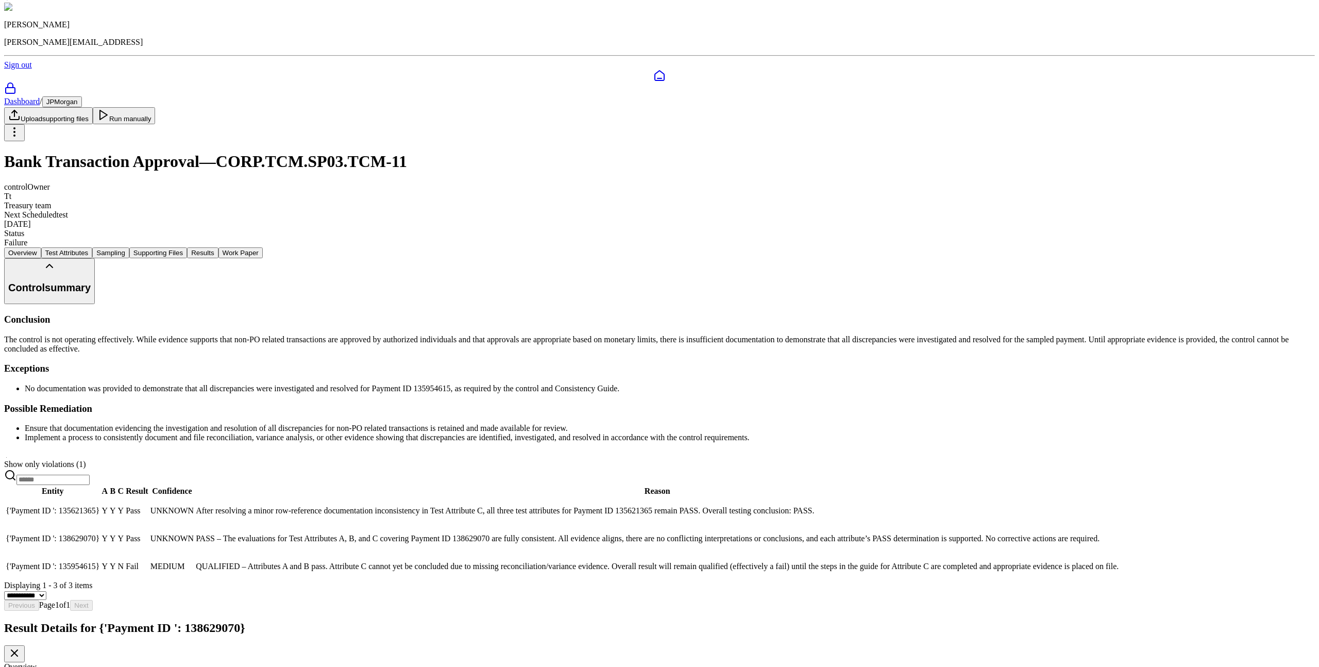
click at [46, 662] on div "Overview" at bounding box center [659, 666] width 1311 height 9
click at [48, 666] on div "Test Attribute A" at bounding box center [659, 675] width 1311 height 9
click at [34, 662] on div "Overview" at bounding box center [659, 666] width 1311 height 9
click at [37, 666] on div "Test Attribute A" at bounding box center [659, 675] width 1311 height 9
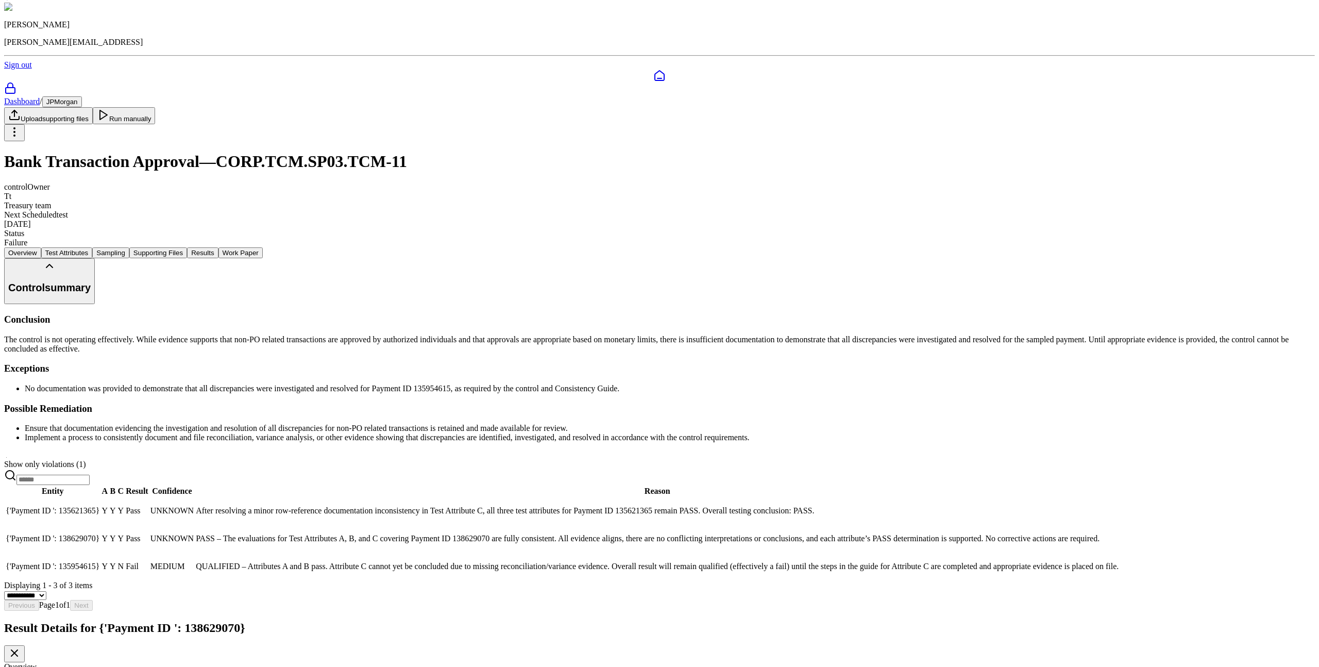
click at [46, 666] on div "Test Attribute A" at bounding box center [659, 675] width 1311 height 9
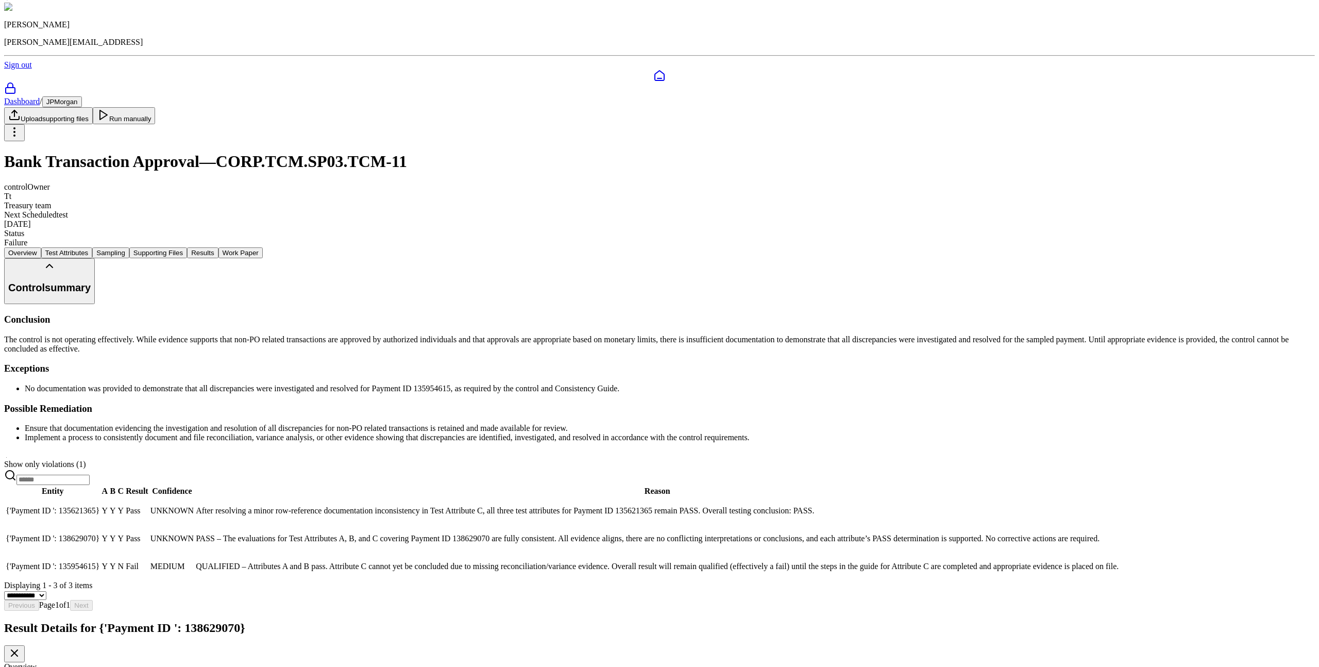
click at [1305, 621] on div "Result Details for {'Payment ID ': 138629070}" at bounding box center [659, 641] width 1311 height 41
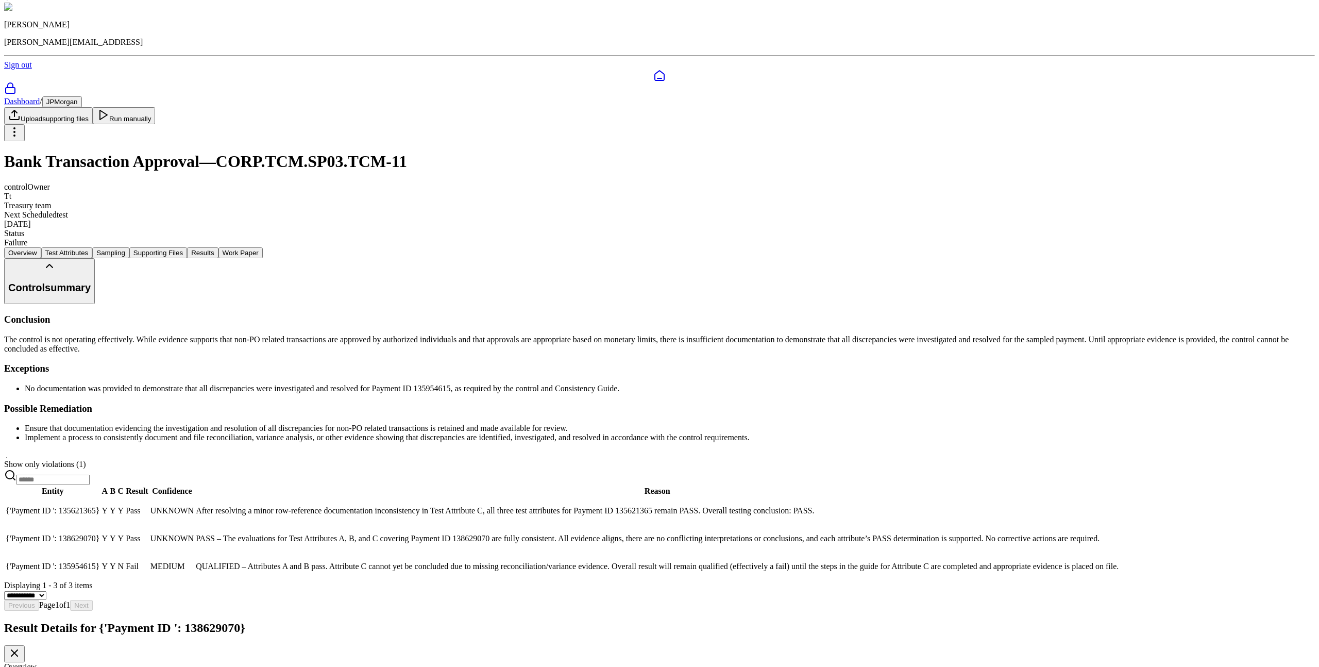
click at [21, 647] on icon at bounding box center [14, 653] width 12 height 12
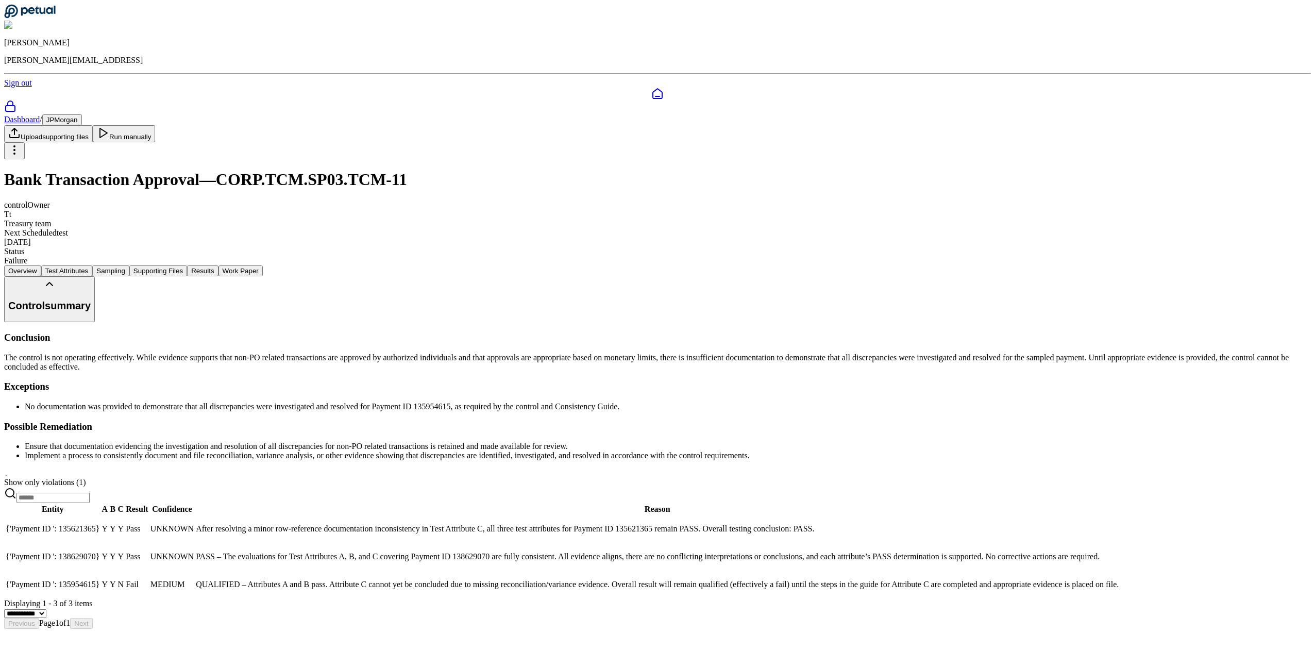
click at [100, 598] on td "{'Payment ID ': 135954615}" at bounding box center [52, 584] width 95 height 27
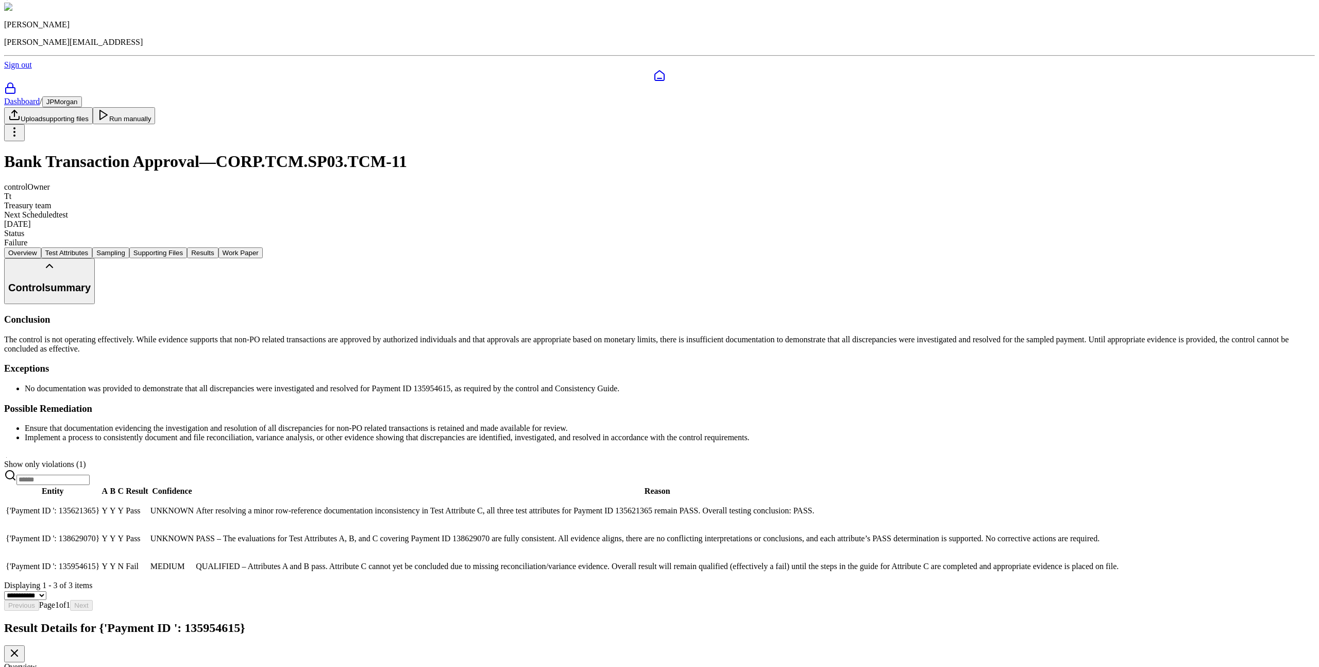
click at [14, 666] on div "Test Attribute A" at bounding box center [659, 675] width 1311 height 9
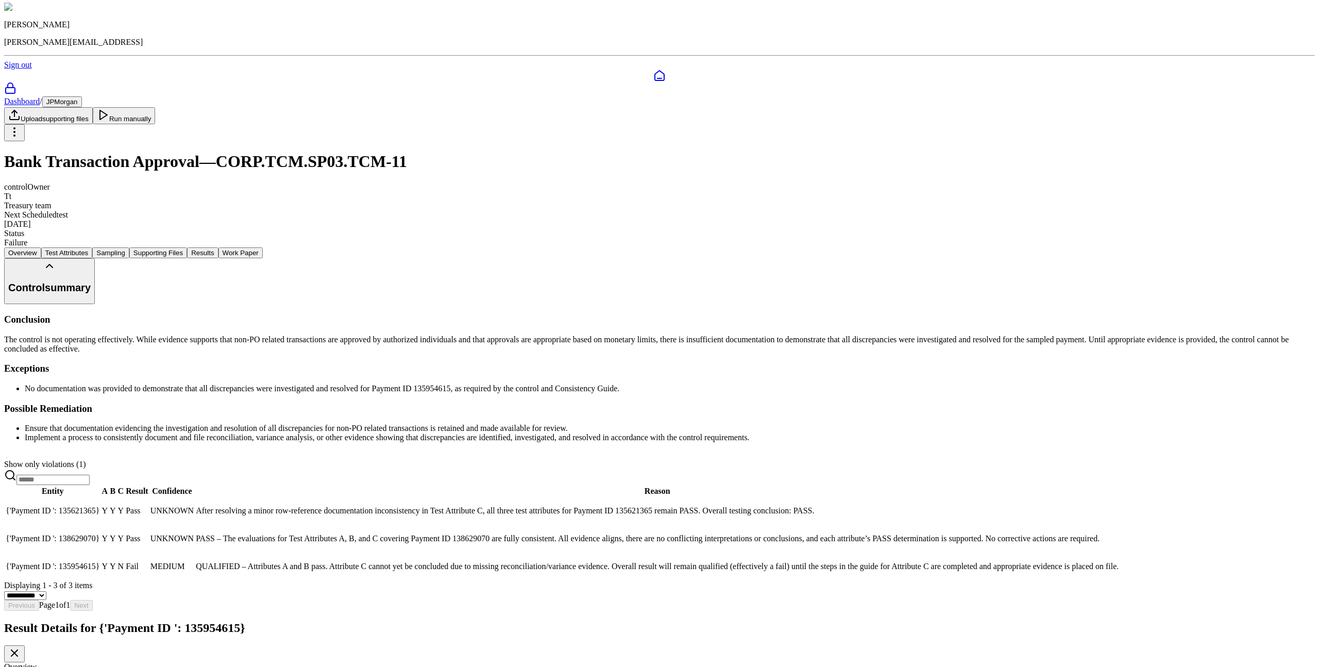
click at [1289, 621] on div "Result Details for {'Payment ID ': 135954615}" at bounding box center [659, 641] width 1311 height 41
click at [1291, 621] on div "Result Details for {'Payment ID ': 135954615}" at bounding box center [659, 641] width 1311 height 41
click at [21, 647] on icon at bounding box center [14, 653] width 12 height 12
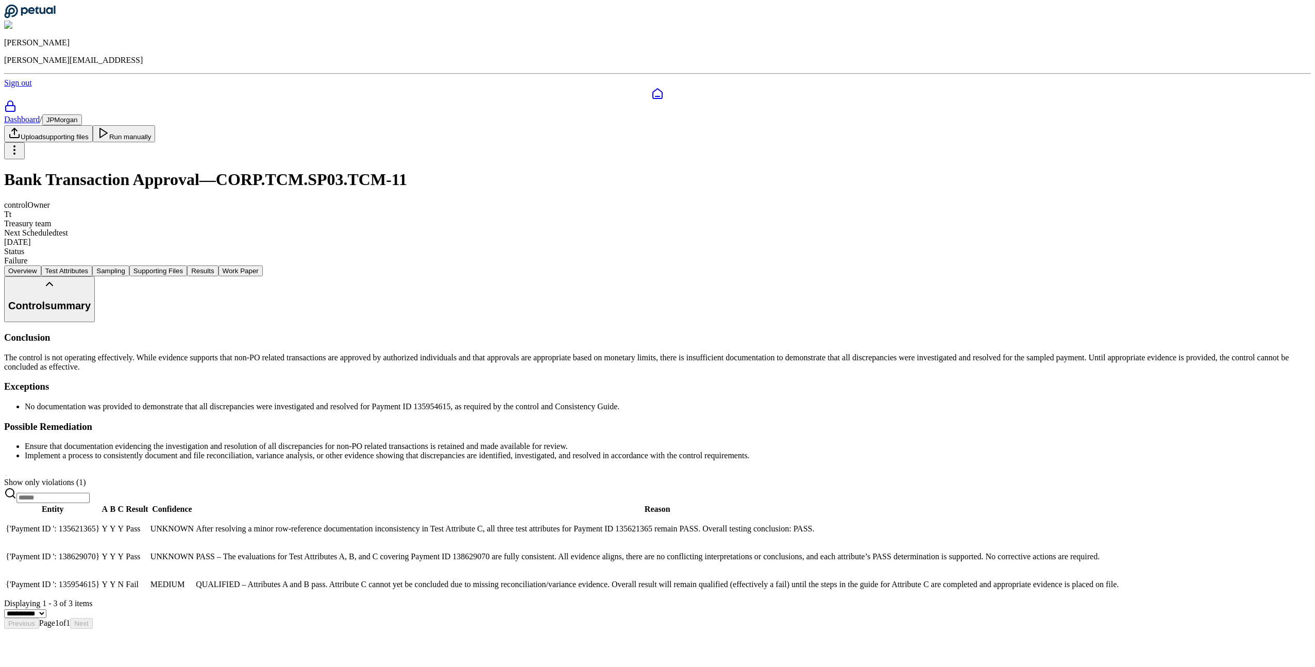
click at [705, 332] on div "Conclusion The control is not operating effectively. While evidence supports th…" at bounding box center [657, 396] width 1306 height 129
click at [187, 265] on button "Supporting Files" at bounding box center [158, 270] width 58 height 11
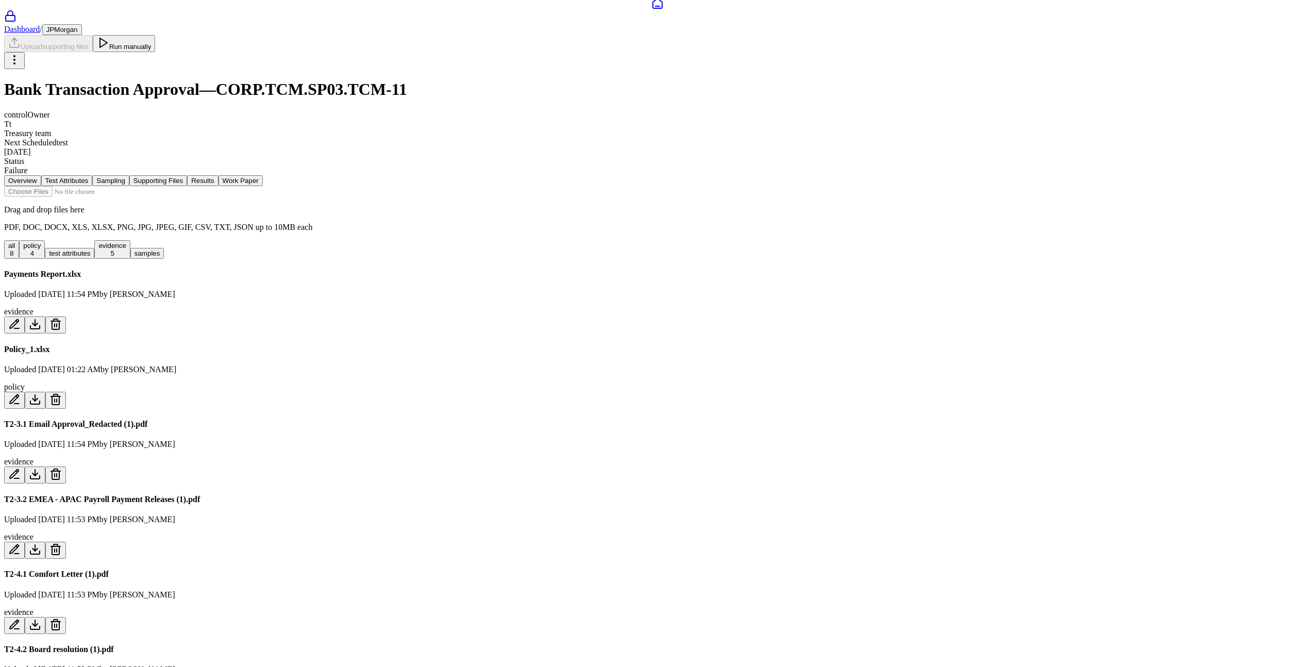
scroll to position [112, 0]
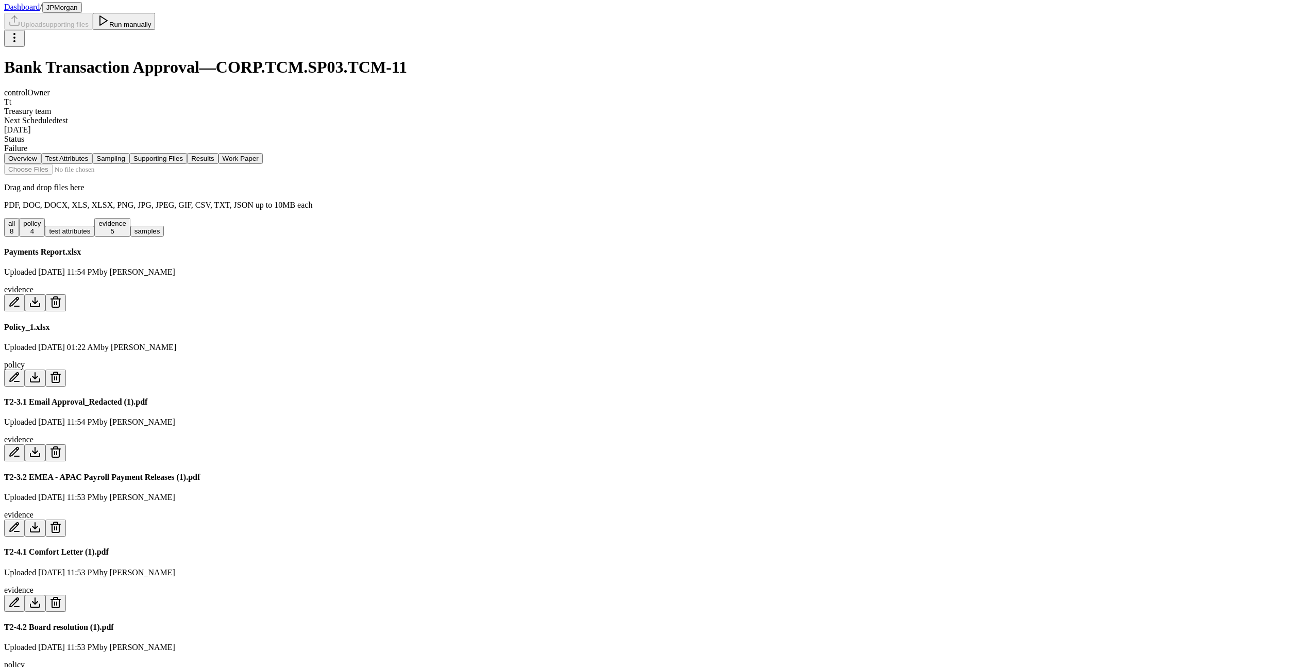
click at [35, 372] on icon at bounding box center [35, 375] width 0 height 6
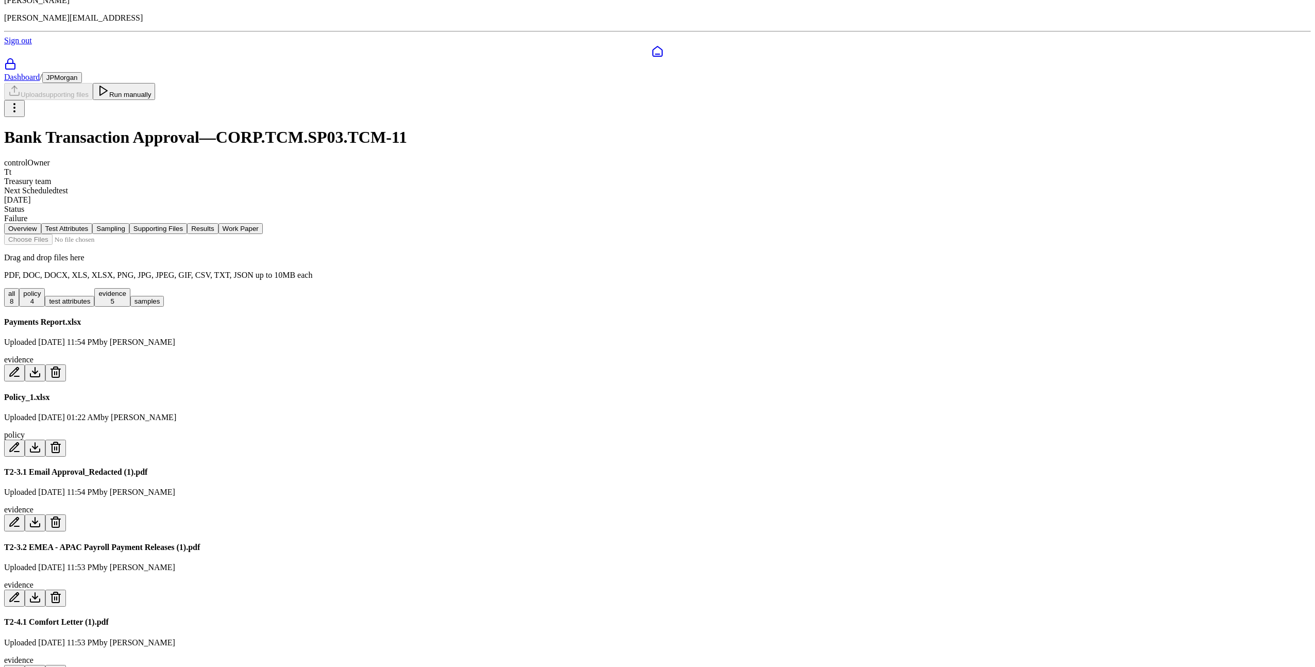
scroll to position [0, 0]
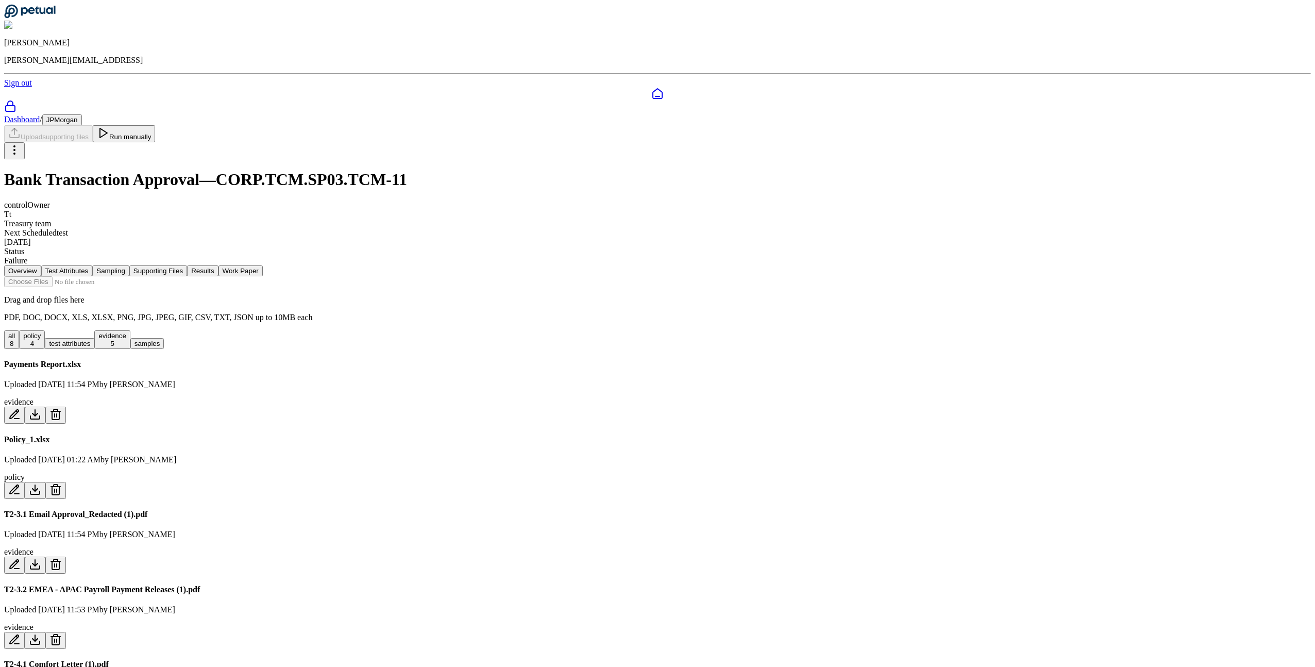
click at [121, 276] on input "file" at bounding box center [62, 281] width 117 height 11
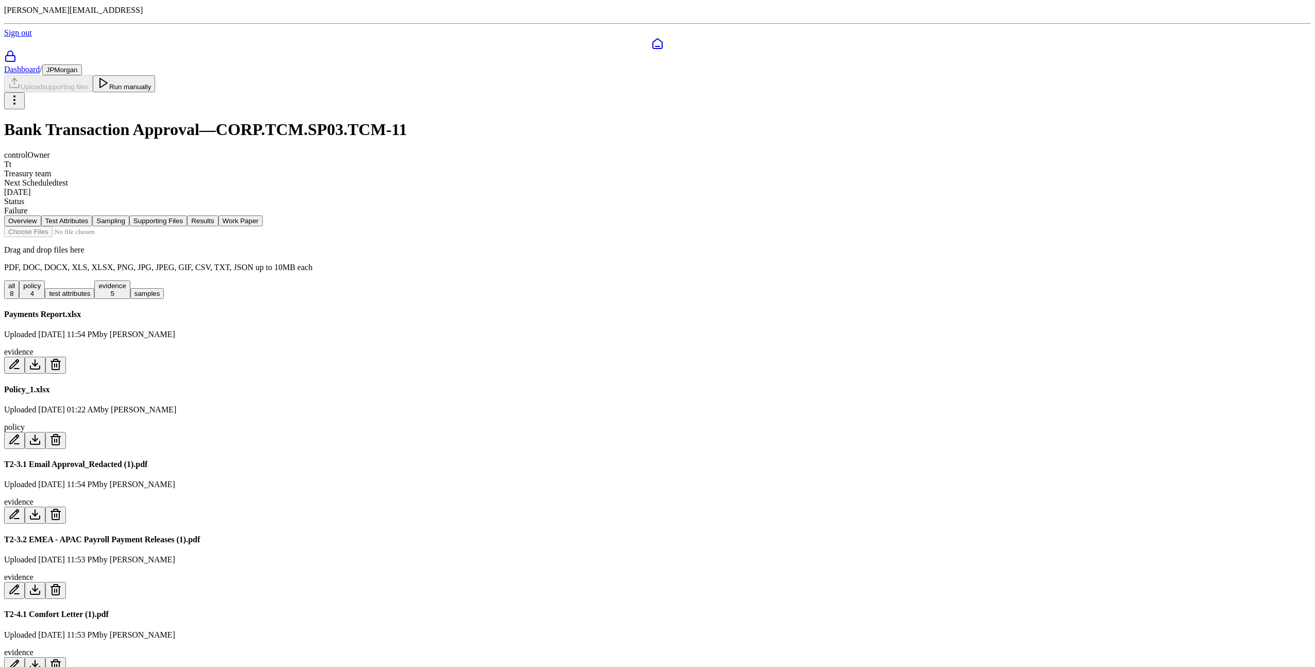
scroll to position [108, 0]
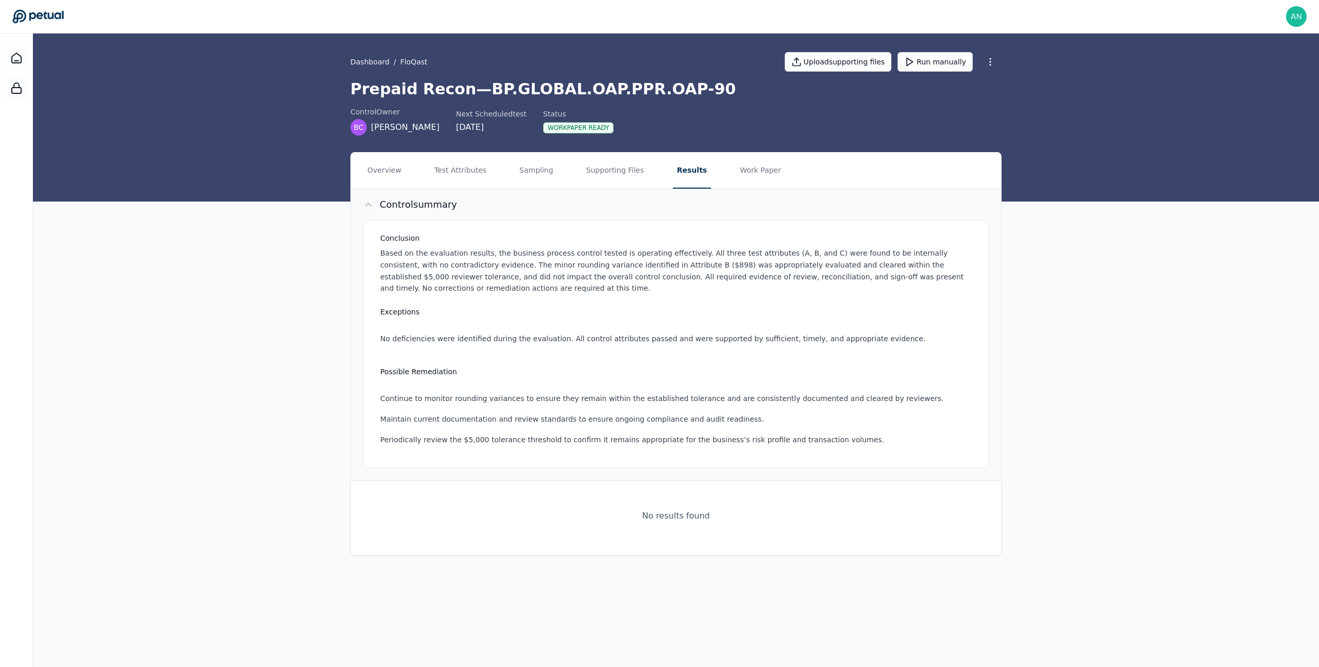
click at [741, 236] on h3 "Conclusion" at bounding box center [678, 238] width 596 height 10
